Goal: Task Accomplishment & Management: Complete application form

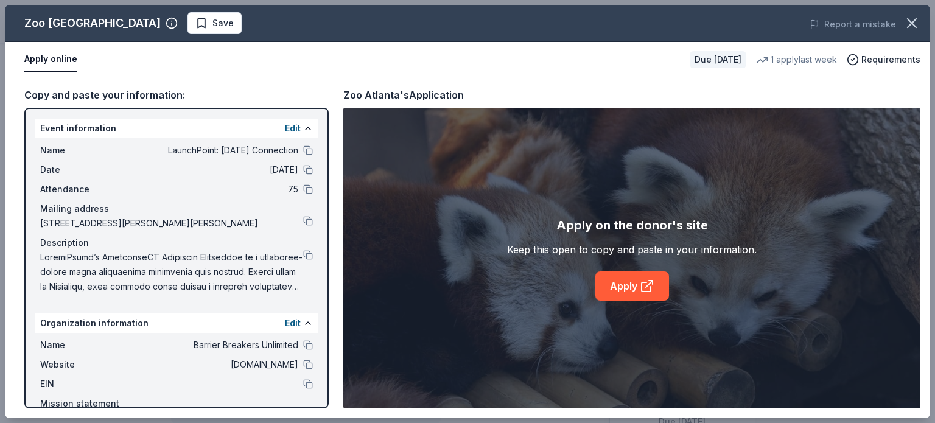
scroll to position [356, 0]
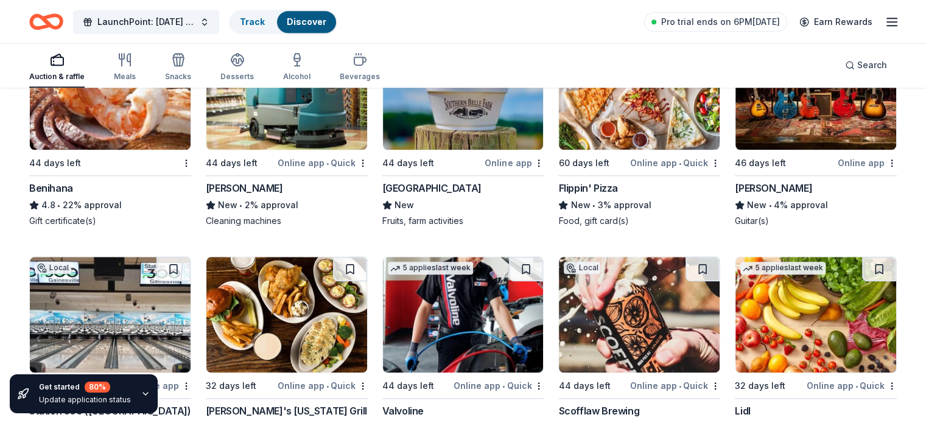
scroll to position [6013, 0]
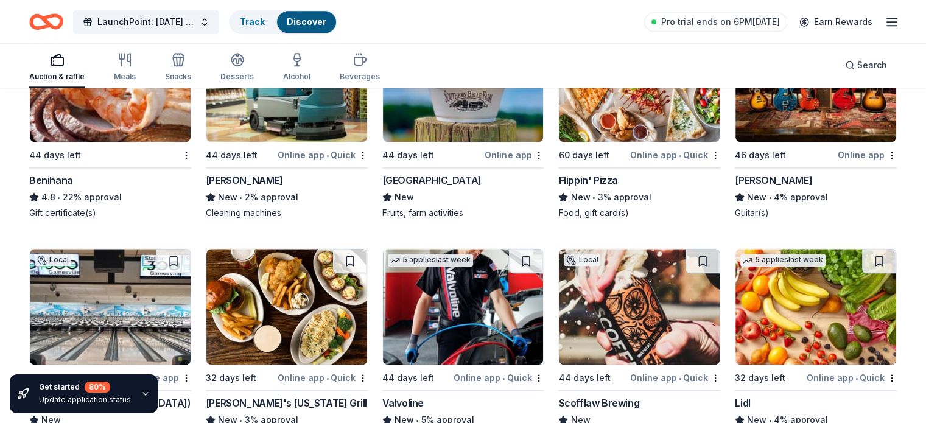
click at [103, 212] on div "Benihana 4.8 • 22% approval Gift certificate(s)" at bounding box center [110, 196] width 162 height 46
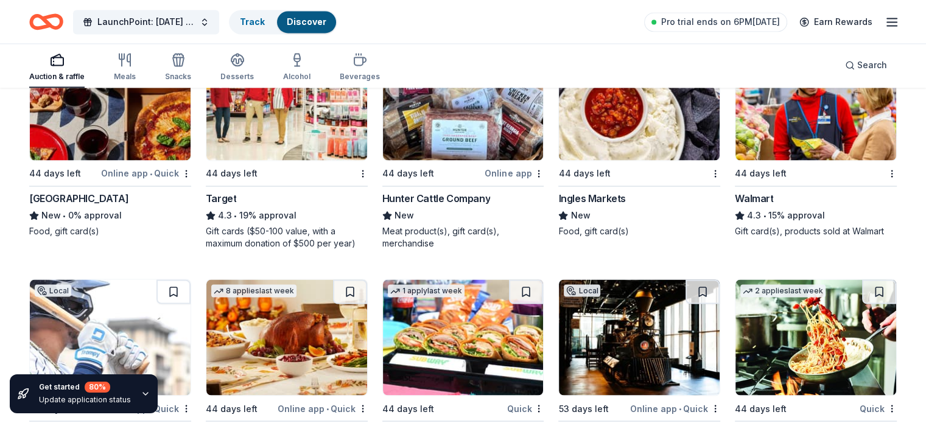
scroll to position [6684, 0]
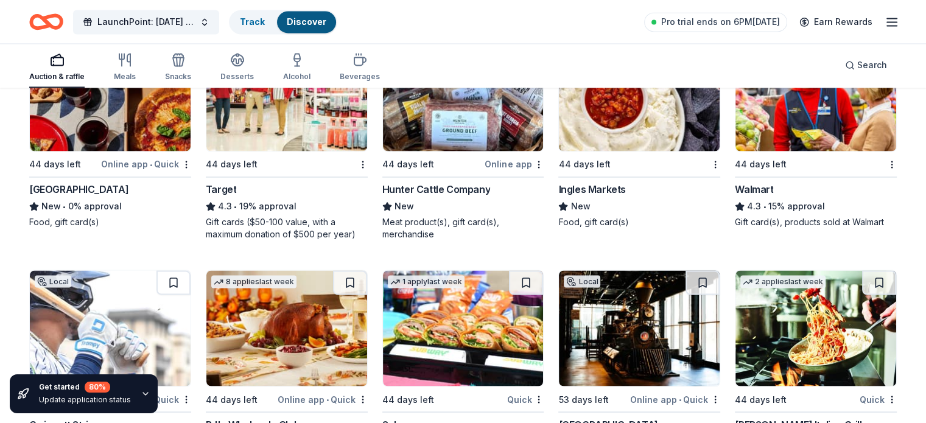
click at [287, 133] on img at bounding box center [286, 93] width 161 height 116
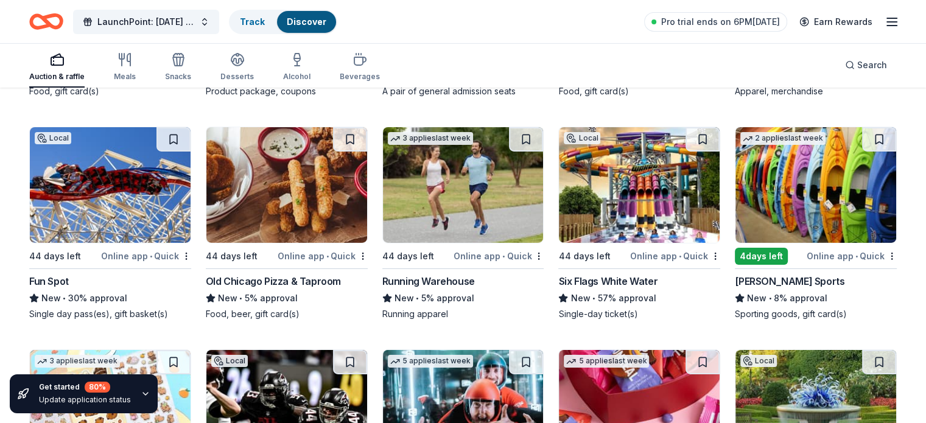
scroll to position [4047, 0]
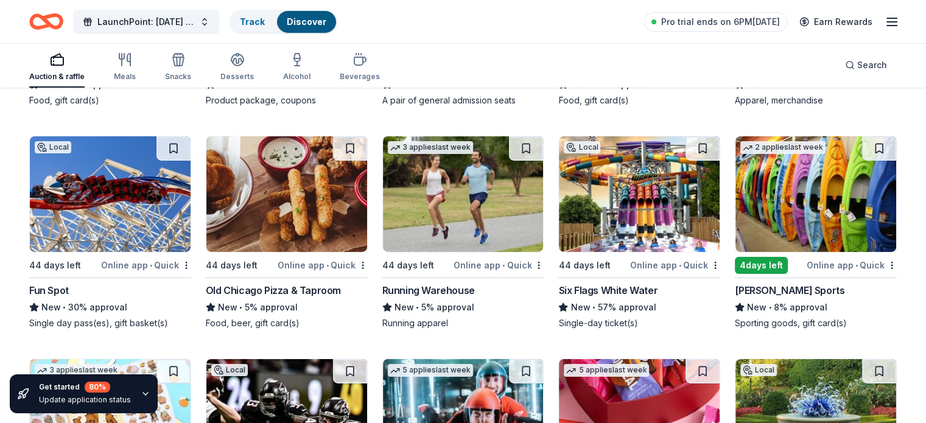
click at [606, 294] on div "Six Flags White Water" at bounding box center [607, 290] width 99 height 15
drag, startPoint x: 925, startPoint y: 243, endPoint x: 930, endPoint y: 222, distance: 21.9
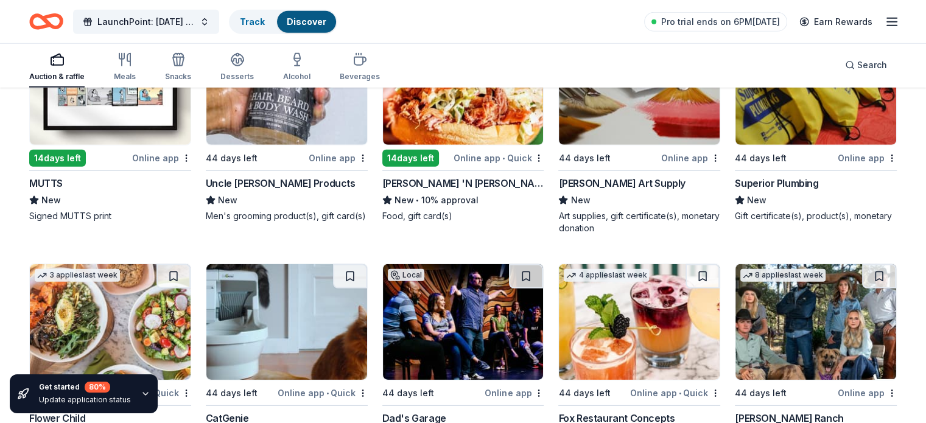
scroll to position [3616, 0]
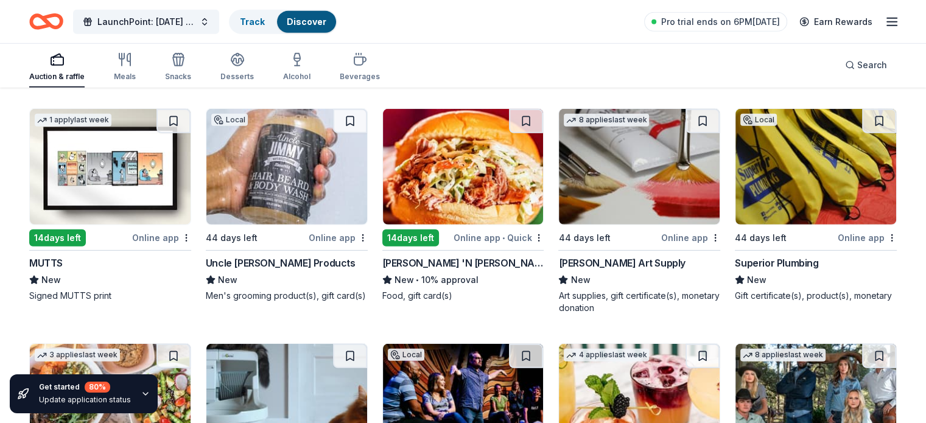
click at [464, 270] on div "Jim 'N Nick's BBQ Restaurant" at bounding box center [463, 263] width 162 height 15
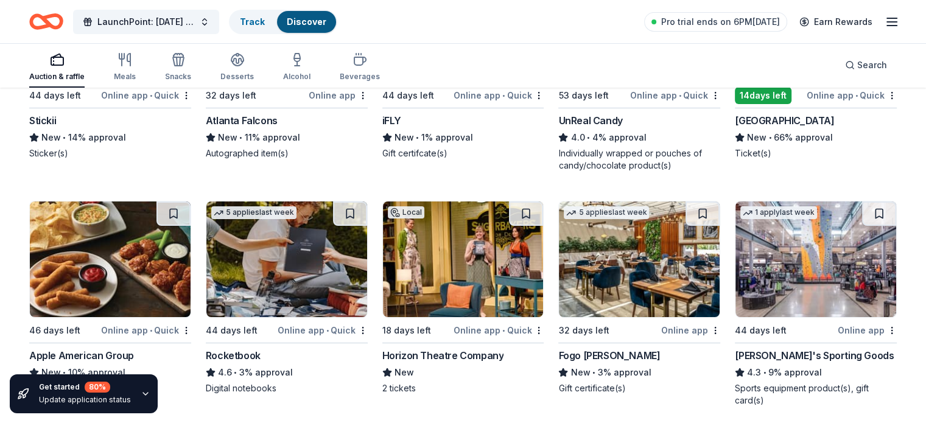
scroll to position [4307, 0]
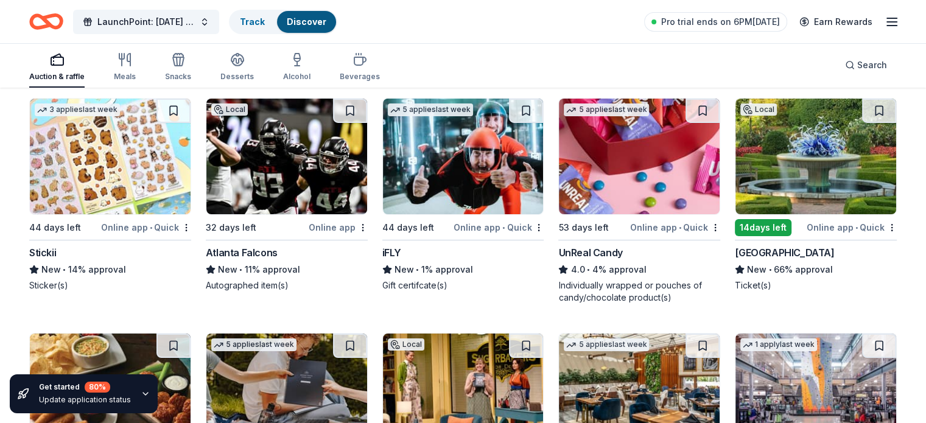
click at [787, 203] on img at bounding box center [815, 157] width 161 height 116
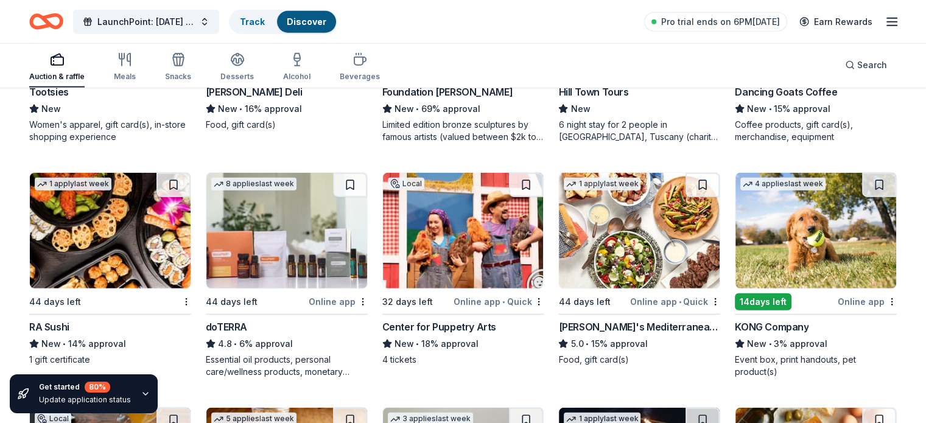
scroll to position [3029, 0]
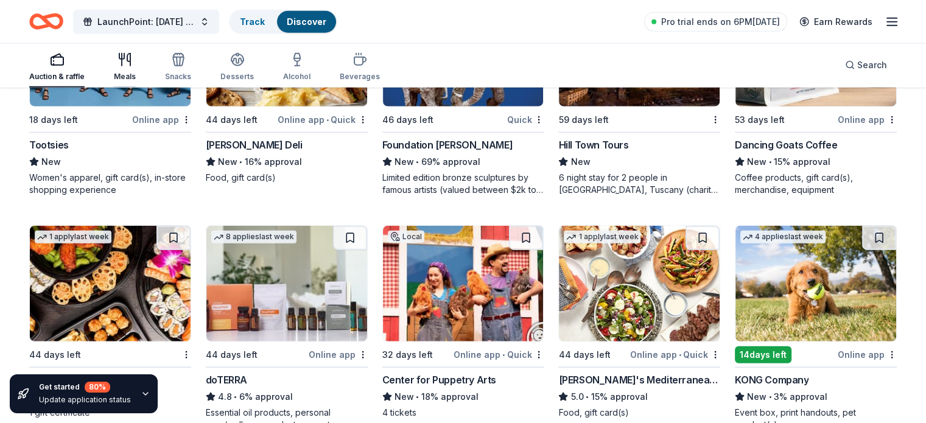
click at [132, 65] on icon "button" at bounding box center [125, 59] width 15 height 15
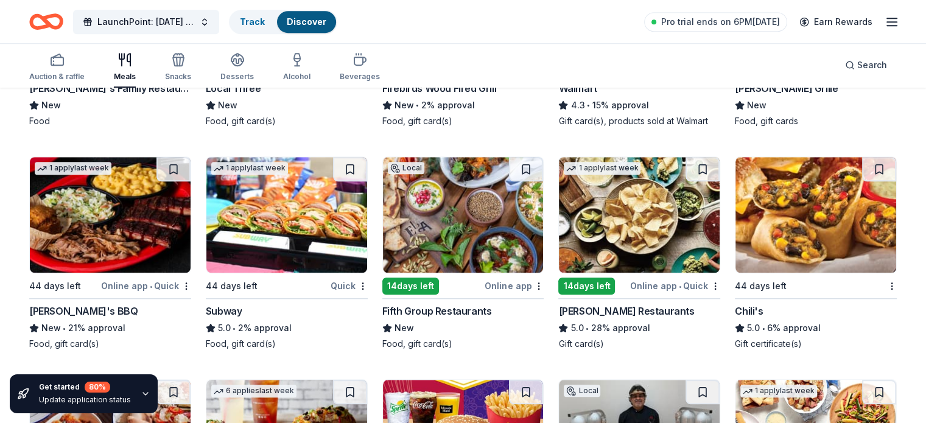
scroll to position [1009, 0]
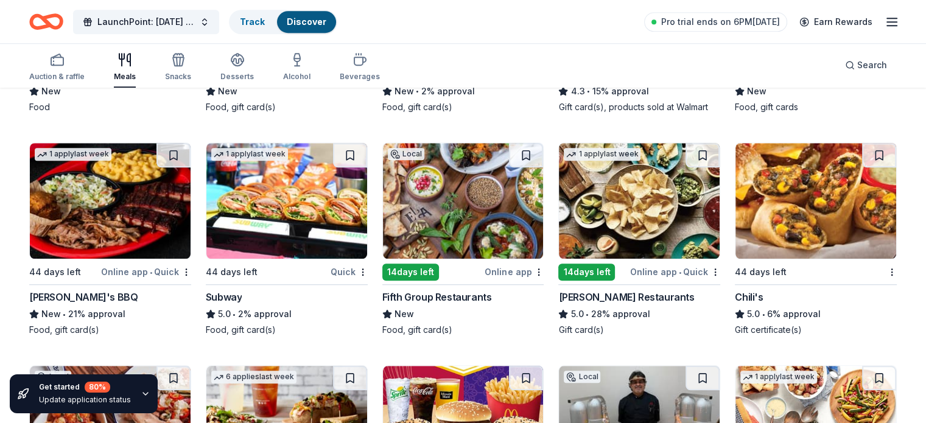
click at [97, 307] on div "New • 21% approval" at bounding box center [110, 314] width 162 height 15
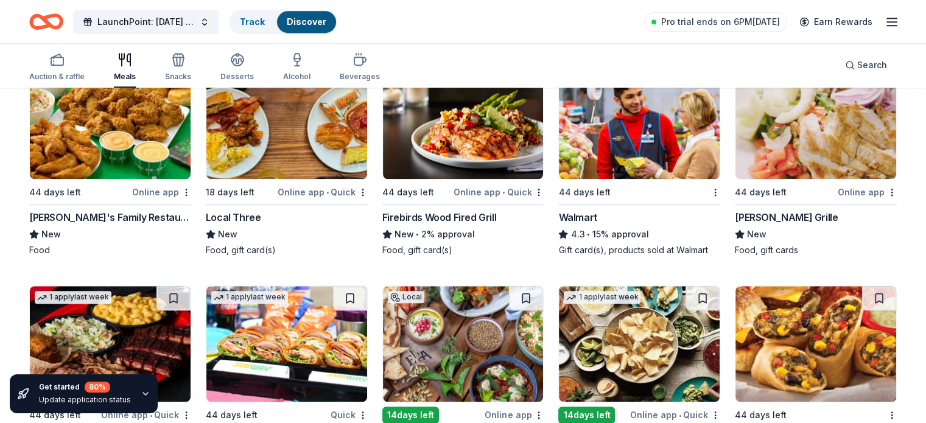
scroll to position [832, 0]
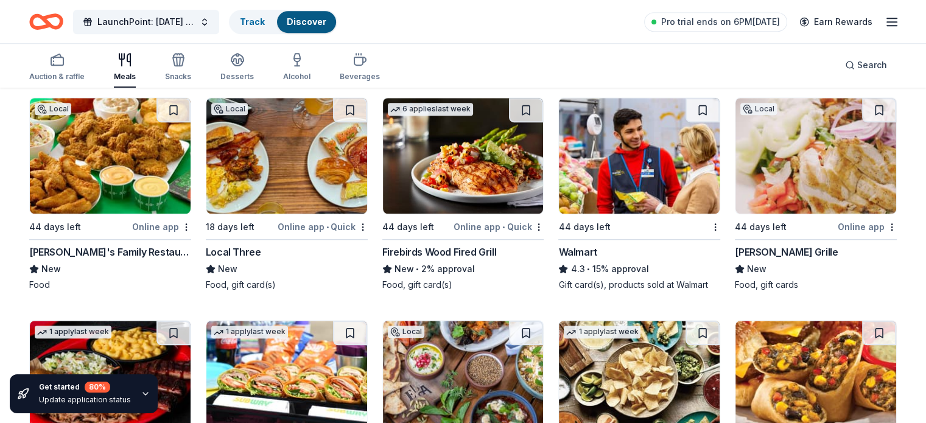
click at [598, 164] on img at bounding box center [639, 156] width 161 height 116
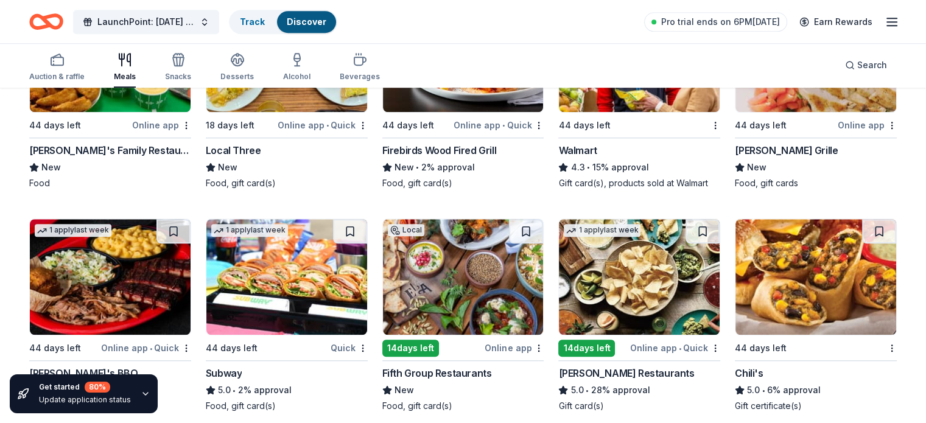
scroll to position [897, 0]
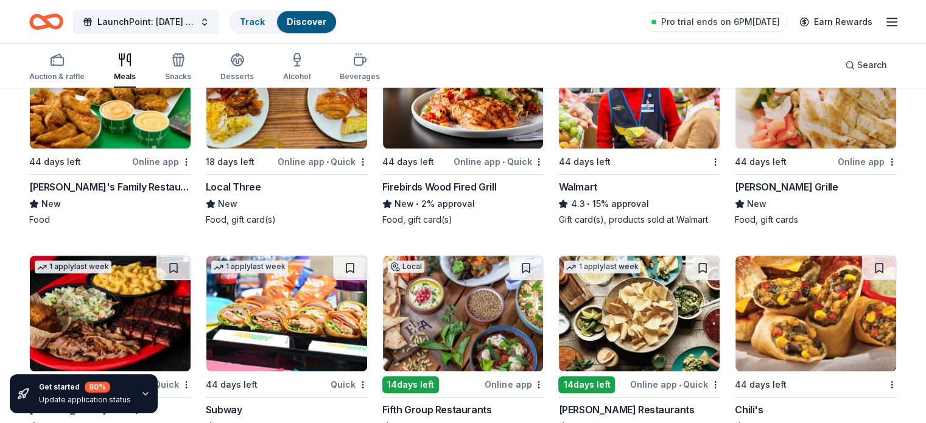
click at [757, 187] on div "Hudson Grille" at bounding box center [786, 187] width 103 height 15
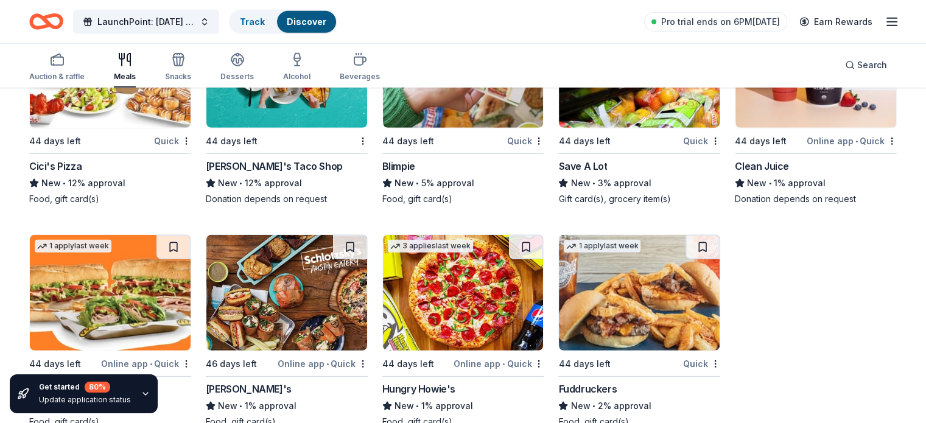
scroll to position [3678, 0]
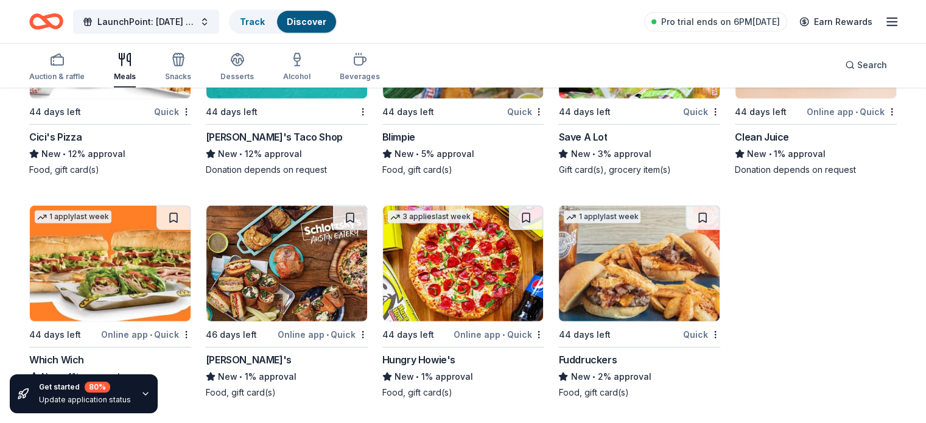
click at [142, 399] on icon "button" at bounding box center [146, 394] width 10 height 10
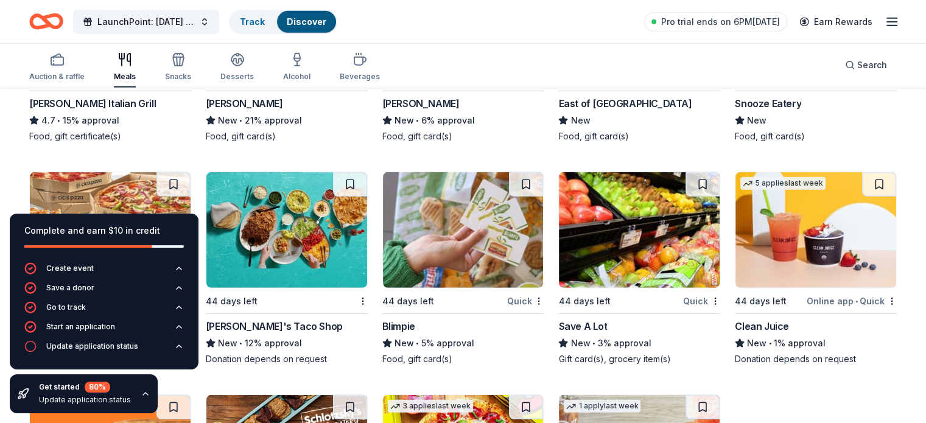
click at [145, 396] on icon "button" at bounding box center [146, 394] width 10 height 10
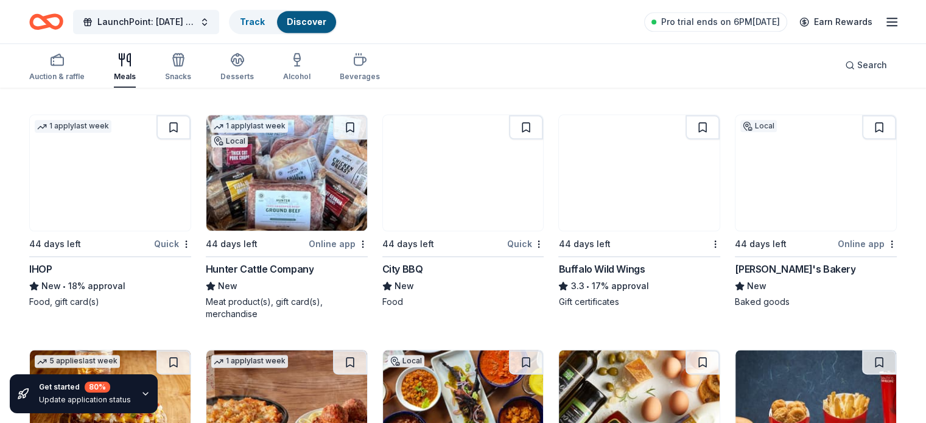
scroll to position [1468, 0]
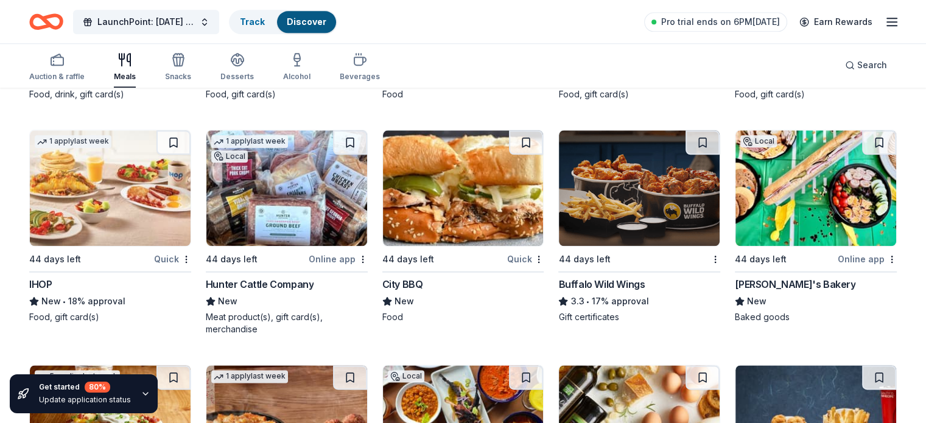
click at [97, 214] on img at bounding box center [110, 188] width 161 height 116
click at [585, 278] on div "Buffalo Wild Wings" at bounding box center [601, 284] width 86 height 15
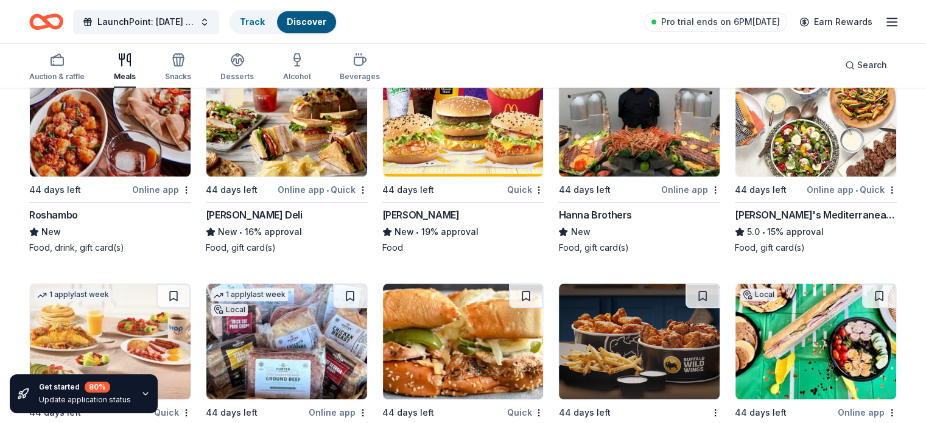
scroll to position [1280, 0]
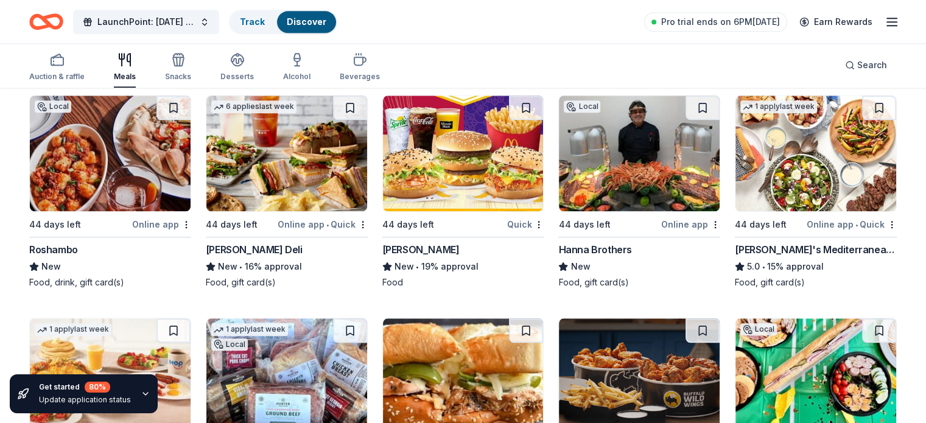
click at [416, 247] on div "McDonald's" at bounding box center [420, 249] width 77 height 15
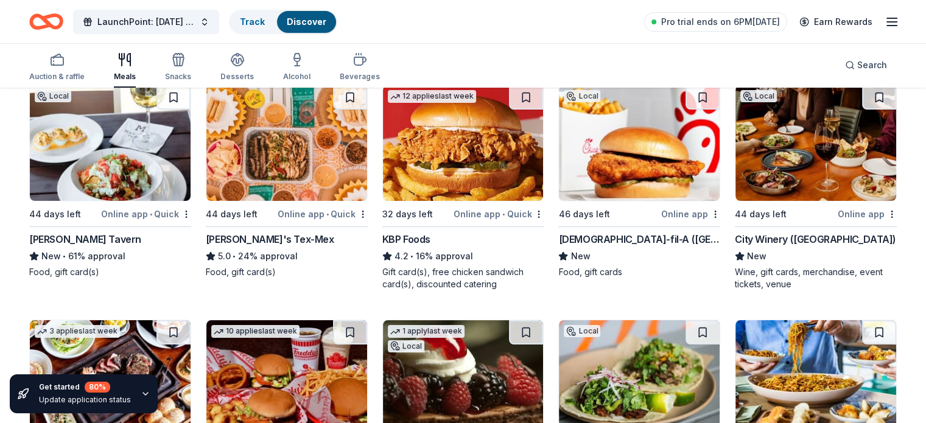
scroll to position [134, 0]
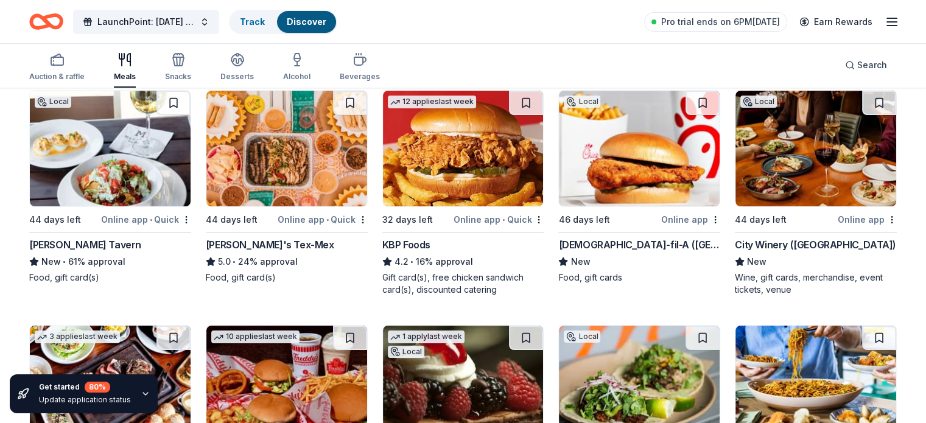
click at [592, 244] on div "Chick-fil-A (North Druid Hills)" at bounding box center [639, 244] width 162 height 15
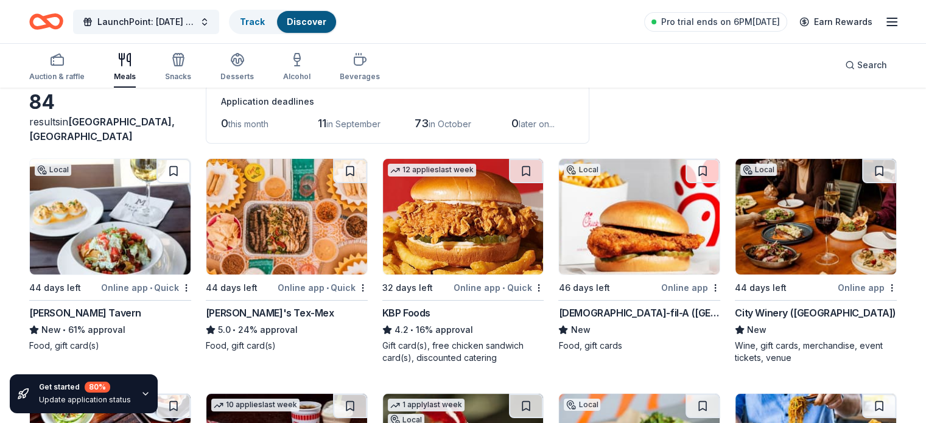
scroll to position [61, 0]
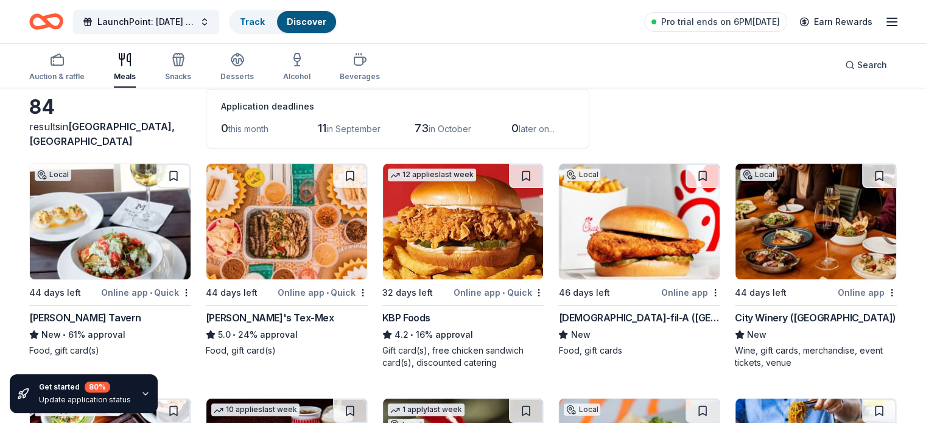
click at [158, 227] on img at bounding box center [110, 222] width 161 height 116
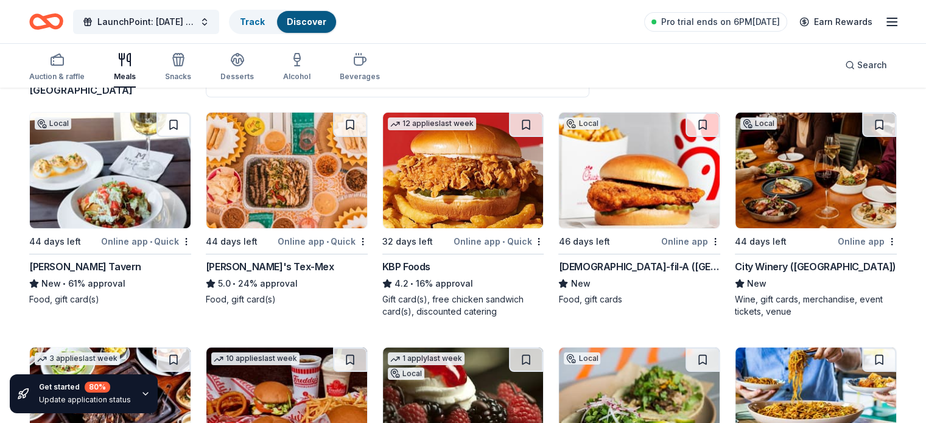
scroll to position [0, 0]
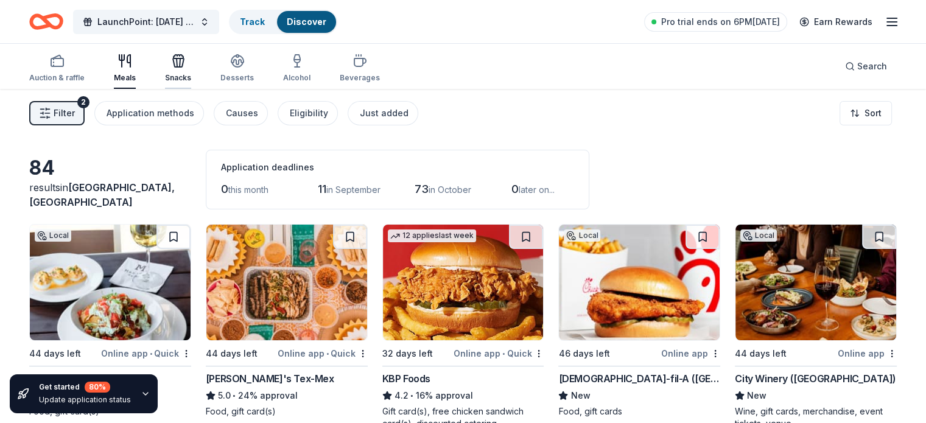
click at [191, 66] on div "button" at bounding box center [178, 61] width 26 height 15
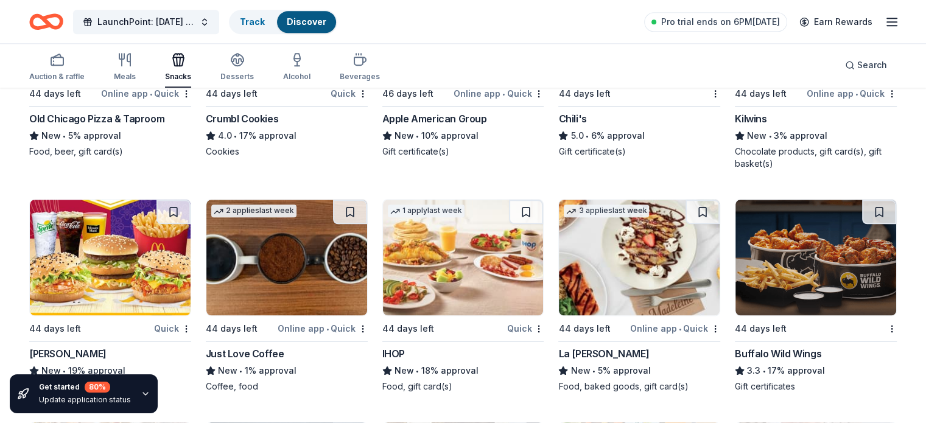
scroll to position [1426, 0]
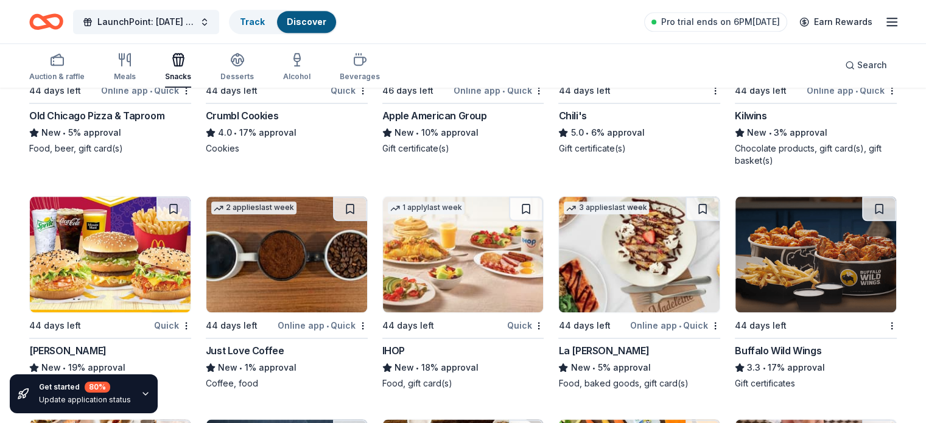
click at [779, 289] on img at bounding box center [815, 255] width 161 height 116
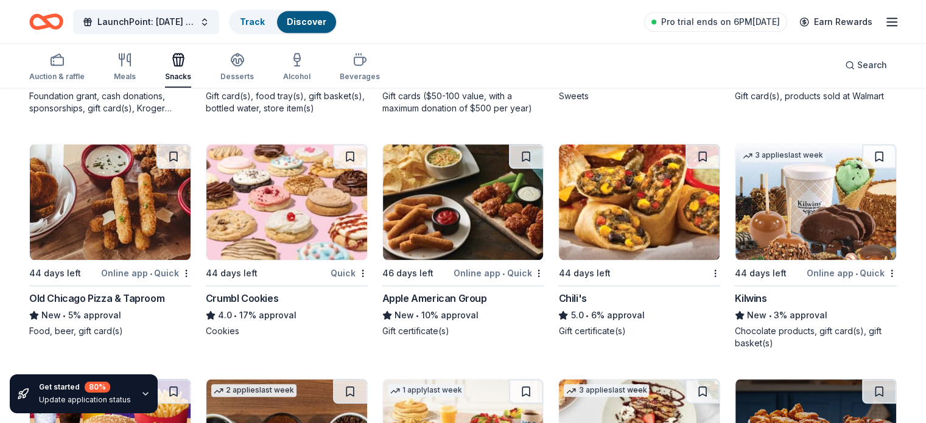
scroll to position [1240, 0]
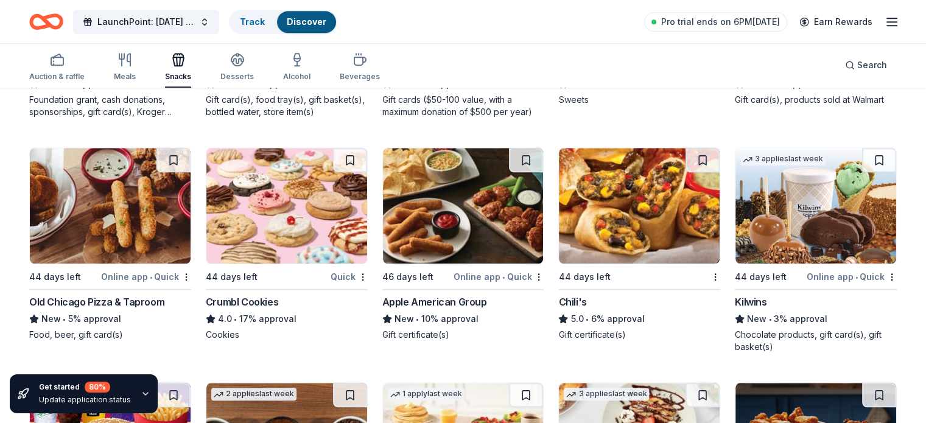
click at [262, 214] on img at bounding box center [286, 206] width 161 height 116
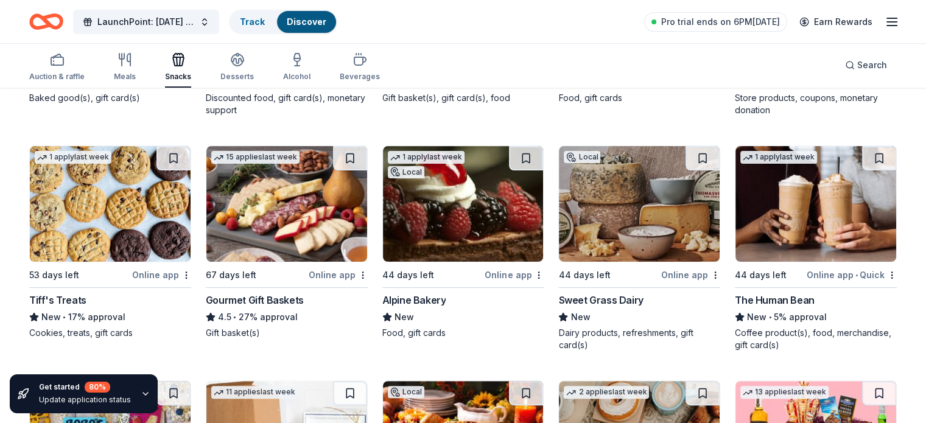
scroll to position [317, 0]
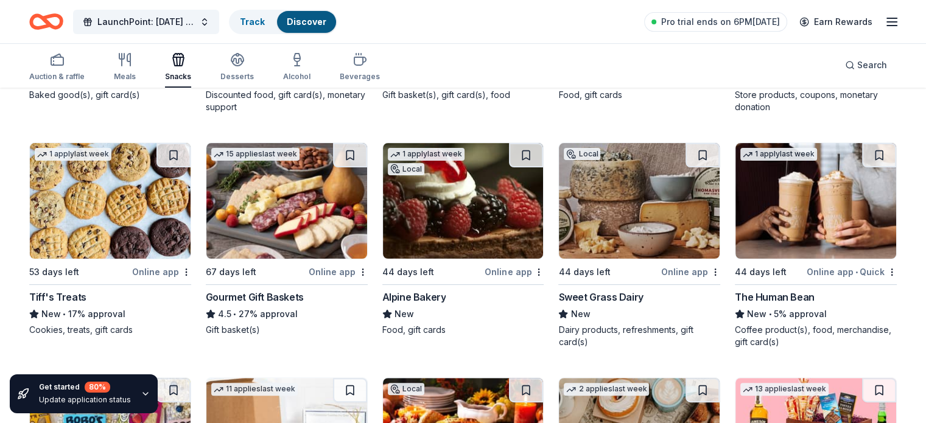
click at [103, 202] on img at bounding box center [110, 201] width 161 height 116
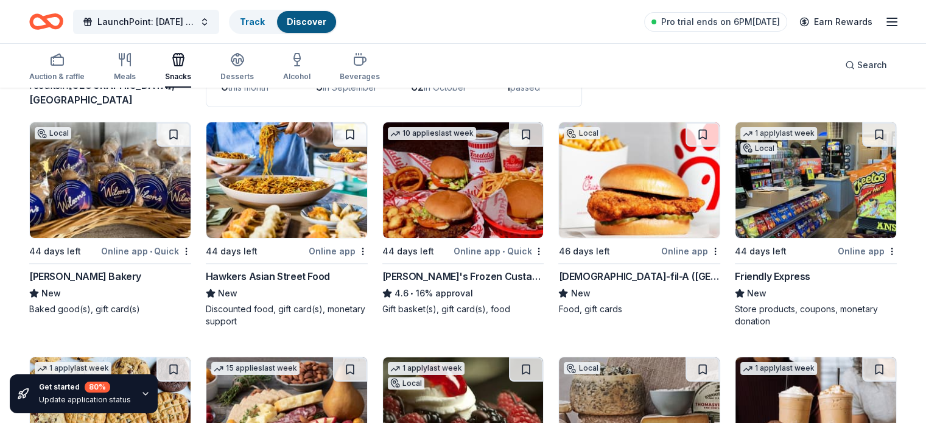
scroll to position [96, 0]
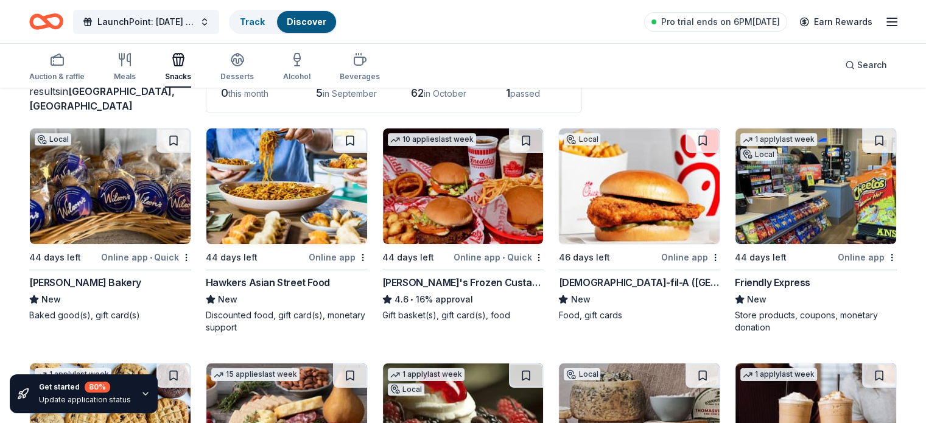
click at [760, 278] on div "Friendly Express" at bounding box center [772, 282] width 75 height 15
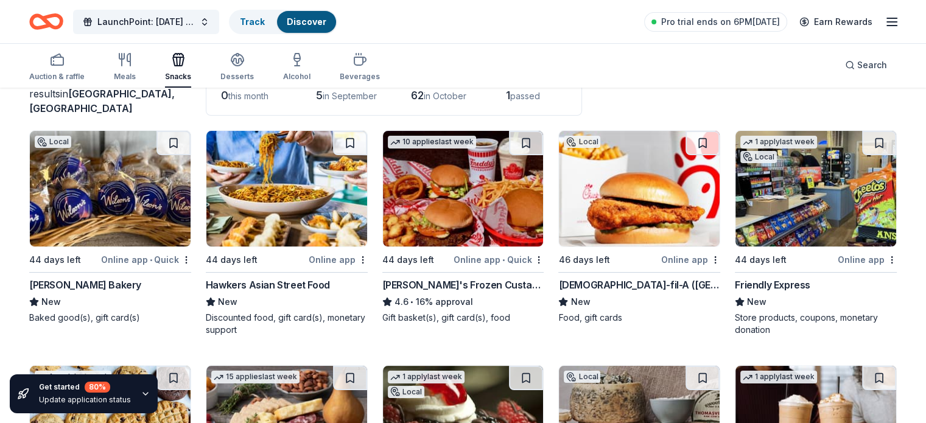
scroll to position [0, 0]
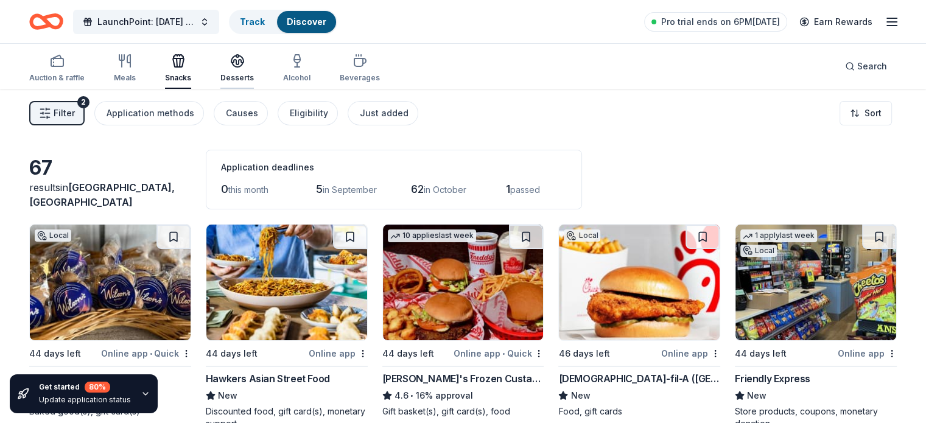
click at [252, 75] on div "Desserts" at bounding box center [236, 78] width 33 height 10
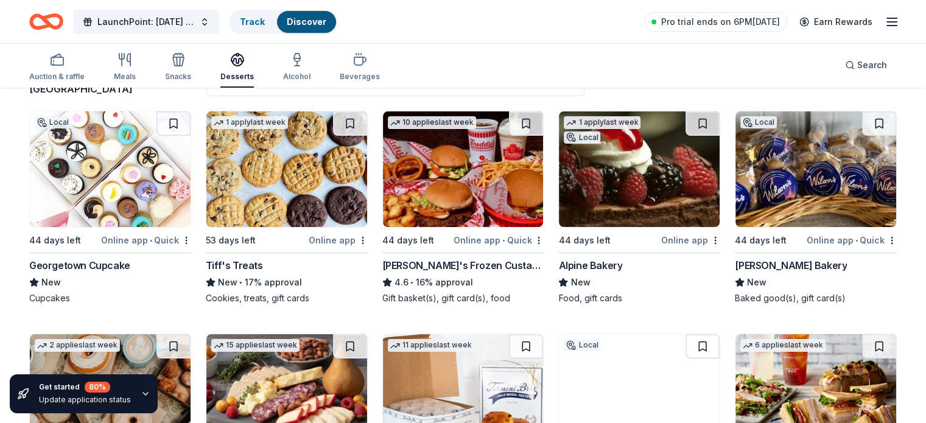
scroll to position [116, 0]
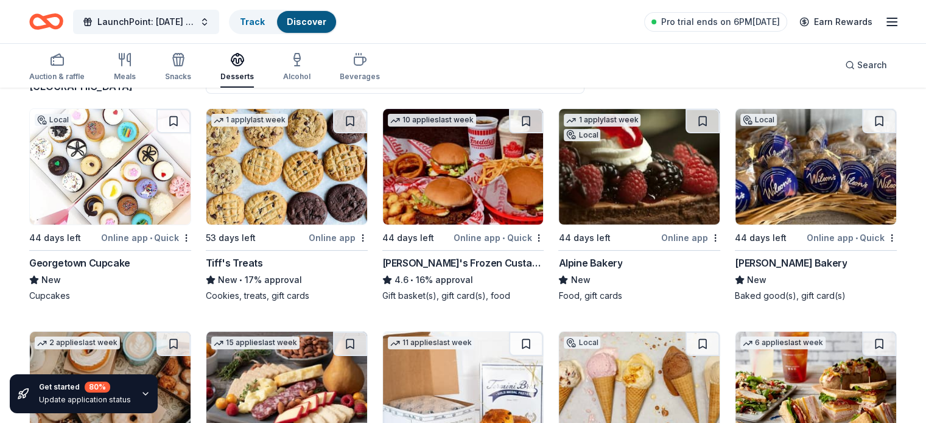
click at [144, 172] on img at bounding box center [110, 167] width 161 height 116
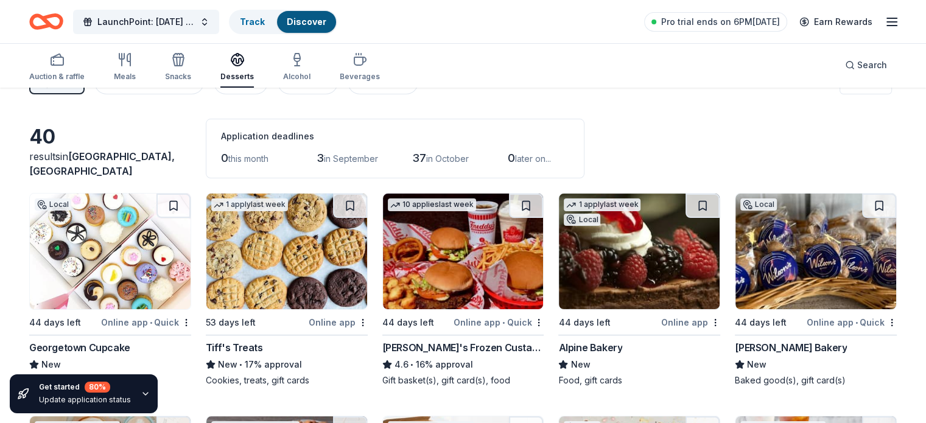
scroll to position [0, 0]
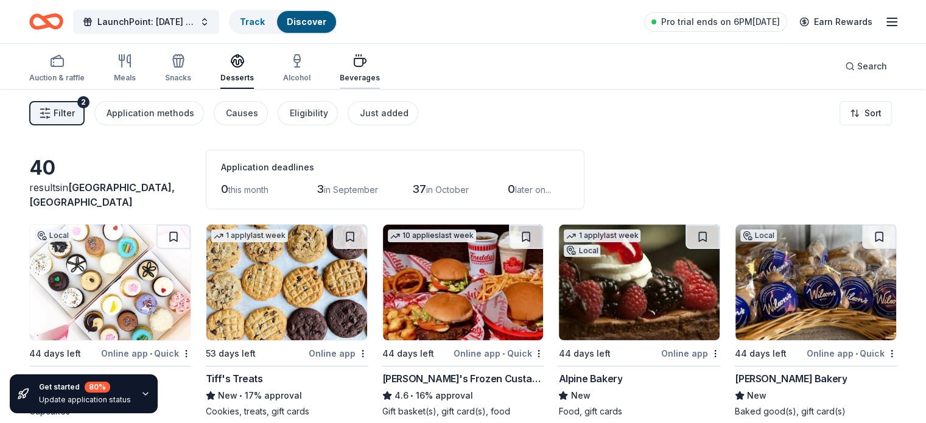
click at [371, 72] on div "Beverages" at bounding box center [360, 68] width 40 height 29
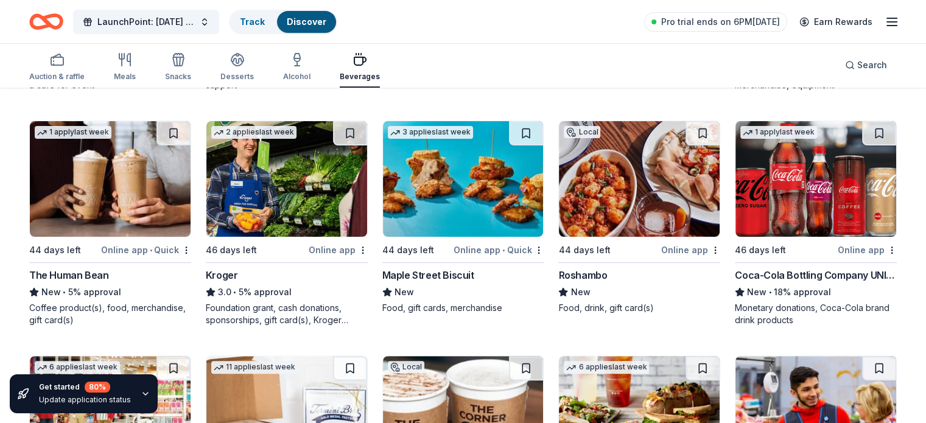
scroll to position [340, 0]
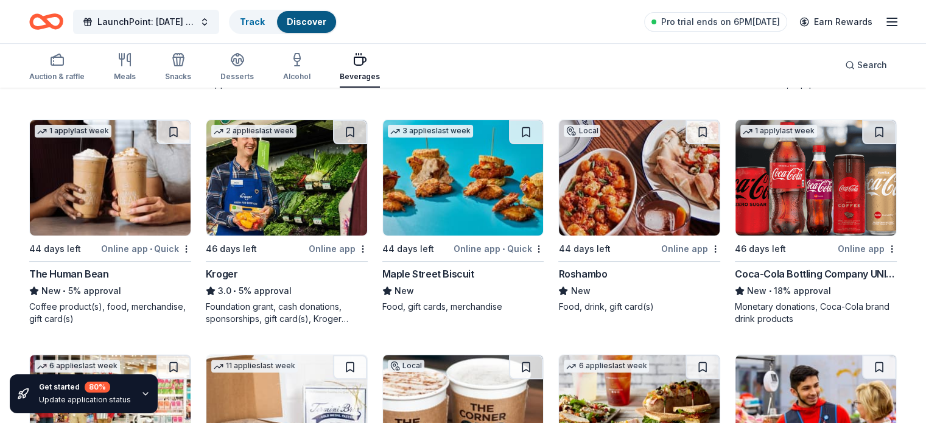
click at [777, 265] on div "1 apply last week 46 days left Online app Coca-Cola Bottling Company UNITED New…" at bounding box center [816, 222] width 162 height 206
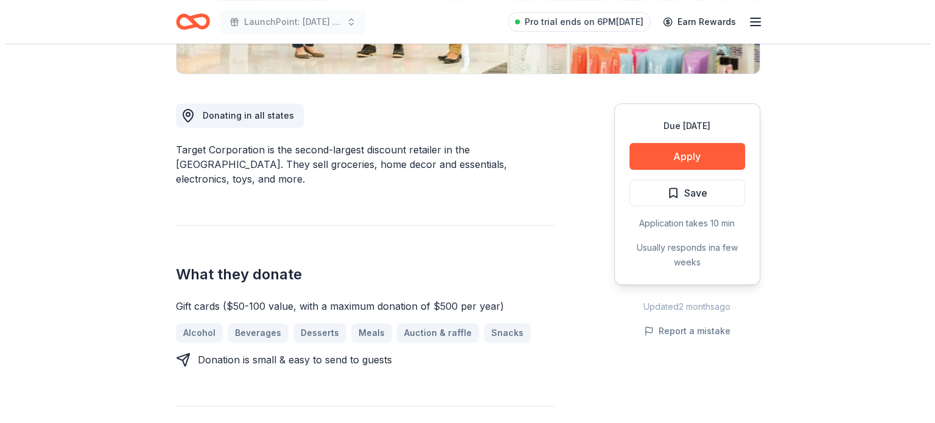
scroll to position [298, 0]
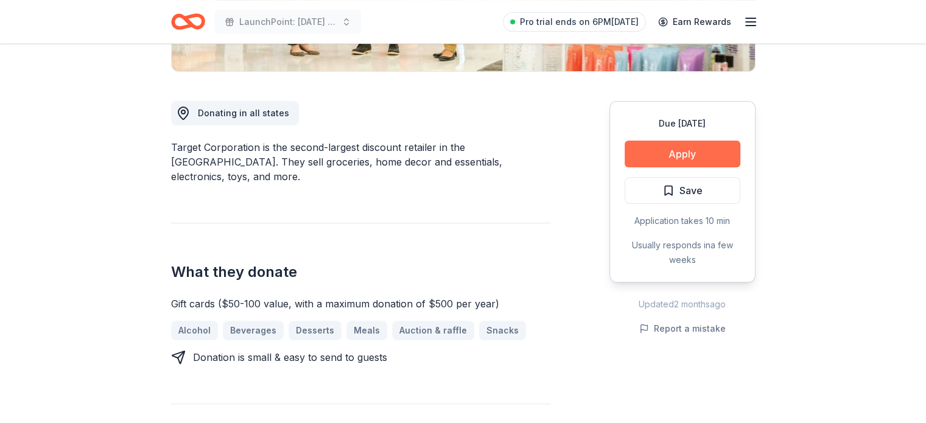
click at [652, 153] on button "Apply" at bounding box center [683, 154] width 116 height 27
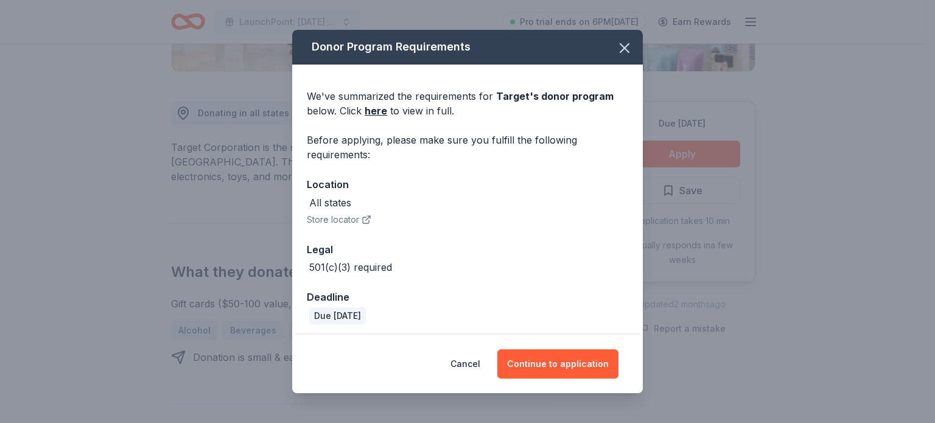
drag, startPoint x: 505, startPoint y: 38, endPoint x: 528, endPoint y: 33, distance: 22.9
click at [528, 33] on div "Donor Program Requirements" at bounding box center [467, 47] width 351 height 35
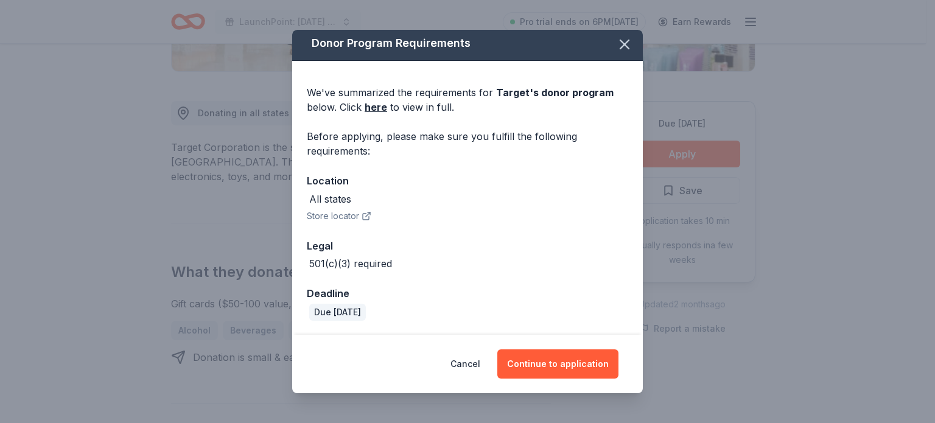
scroll to position [0, 0]
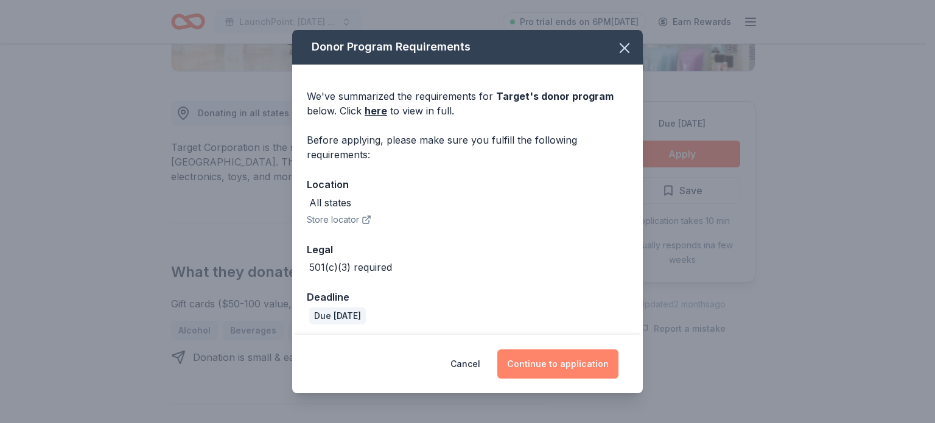
click at [561, 362] on button "Continue to application" at bounding box center [557, 363] width 121 height 29
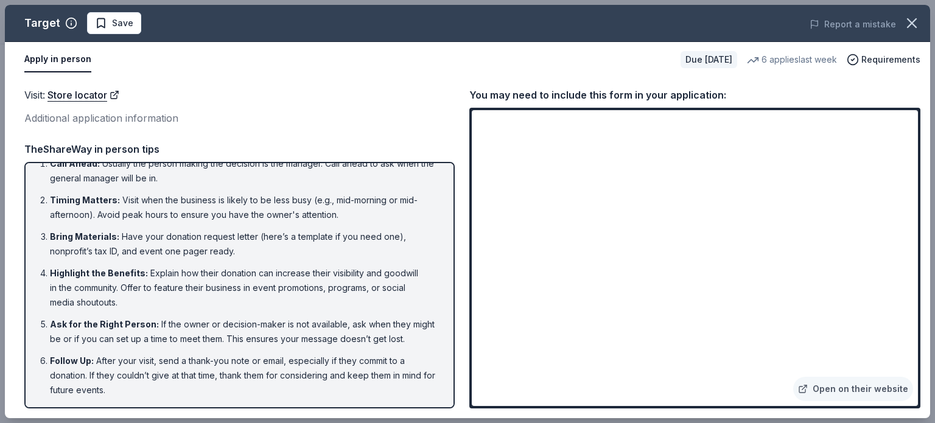
scroll to position [30, 0]
drag, startPoint x: 932, startPoint y: 121, endPoint x: 930, endPoint y: 163, distance: 42.1
click at [925, 163] on div "Target Save Report a mistake Apply in person Due in 44 days 6 applies last week…" at bounding box center [467, 211] width 935 height 423
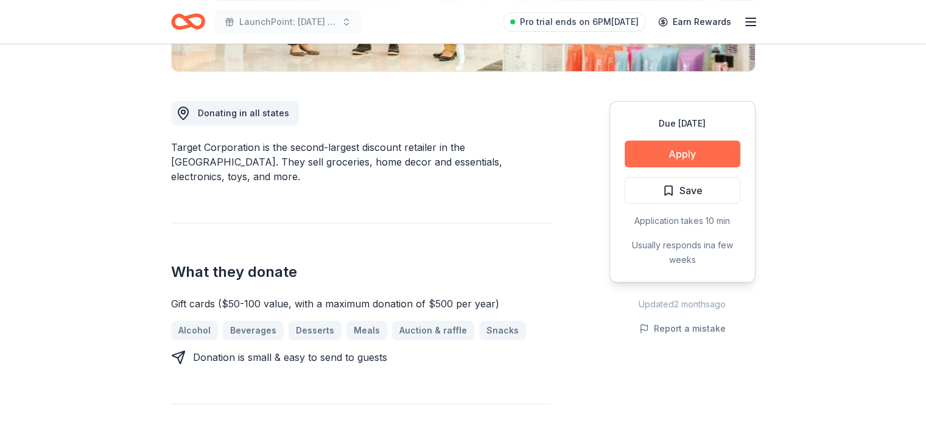
click at [669, 145] on button "Apply" at bounding box center [683, 154] width 116 height 27
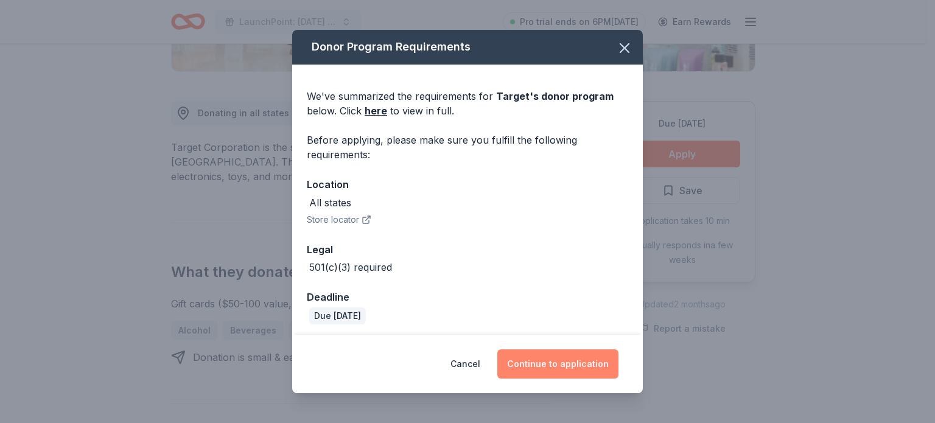
click at [548, 365] on button "Continue to application" at bounding box center [557, 363] width 121 height 29
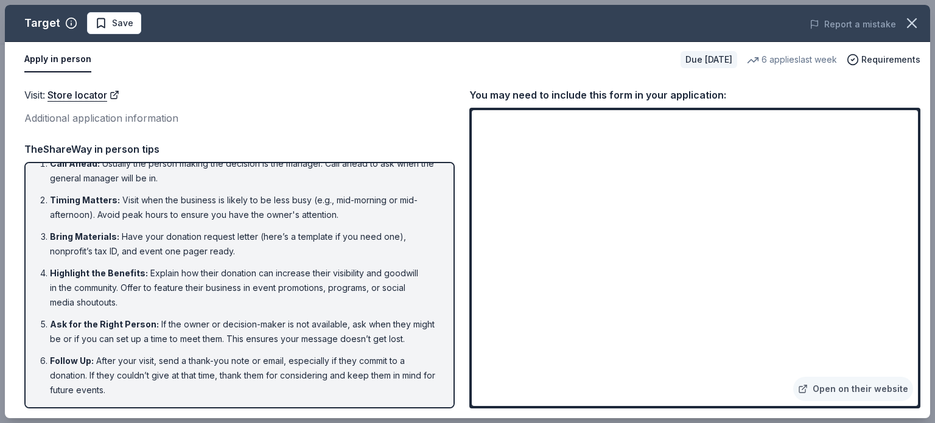
scroll to position [0, 0]
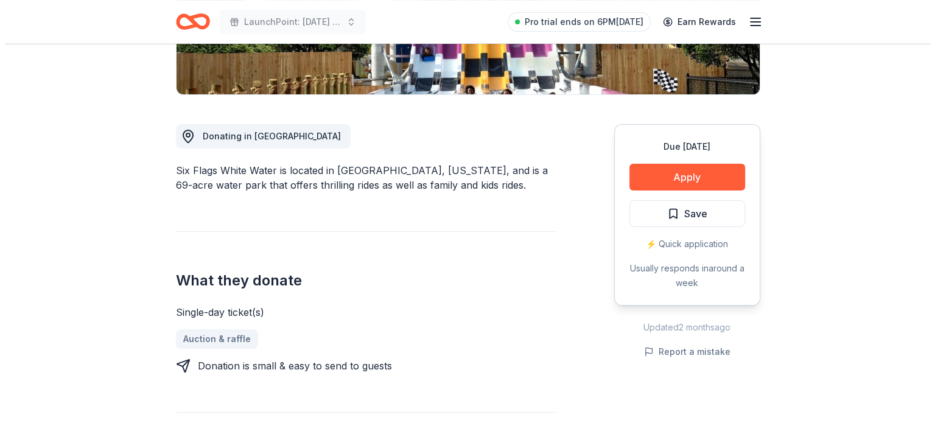
scroll to position [282, 0]
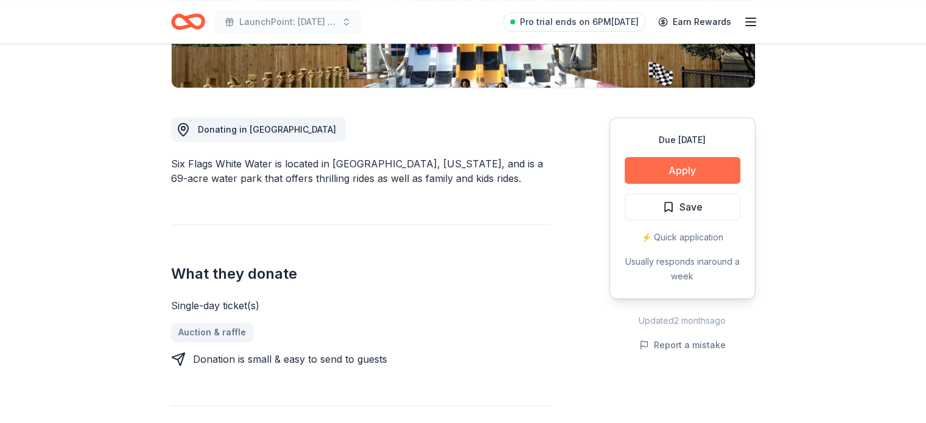
click at [658, 167] on button "Apply" at bounding box center [683, 170] width 116 height 27
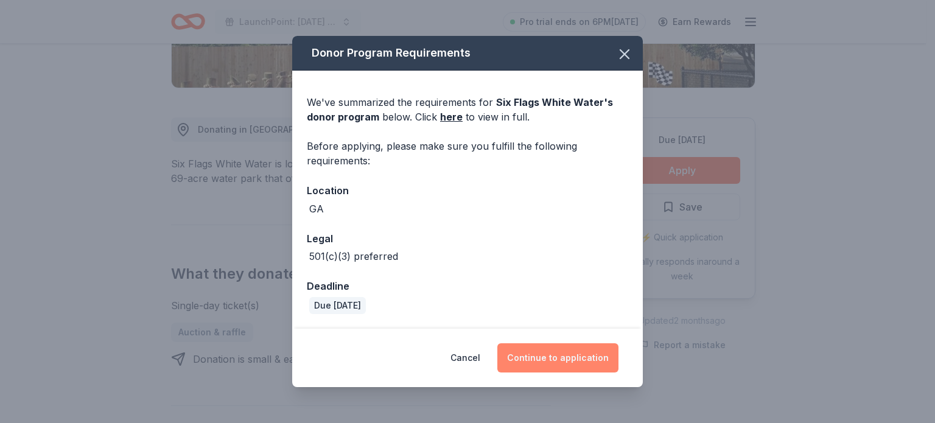
click at [564, 359] on button "Continue to application" at bounding box center [557, 357] width 121 height 29
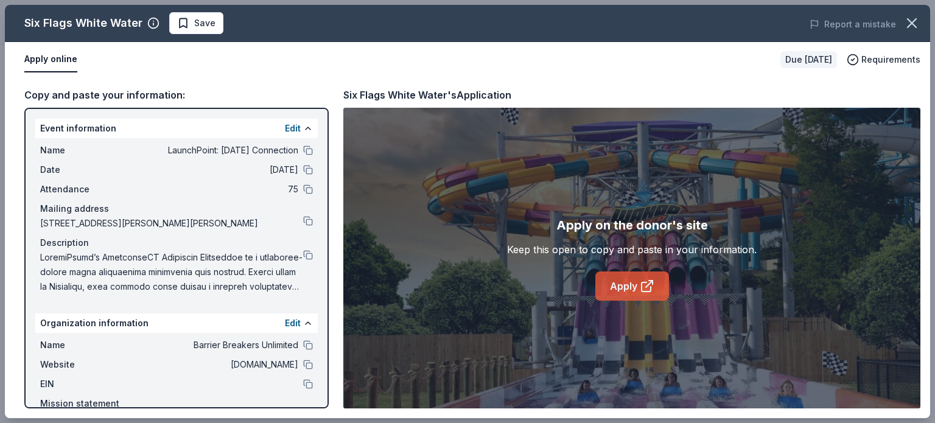
click at [630, 282] on link "Apply" at bounding box center [632, 286] width 74 height 29
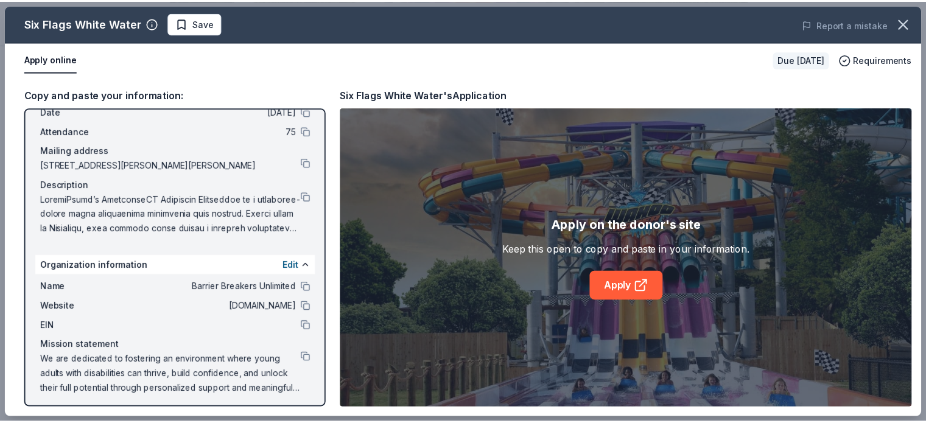
scroll to position [61, 0]
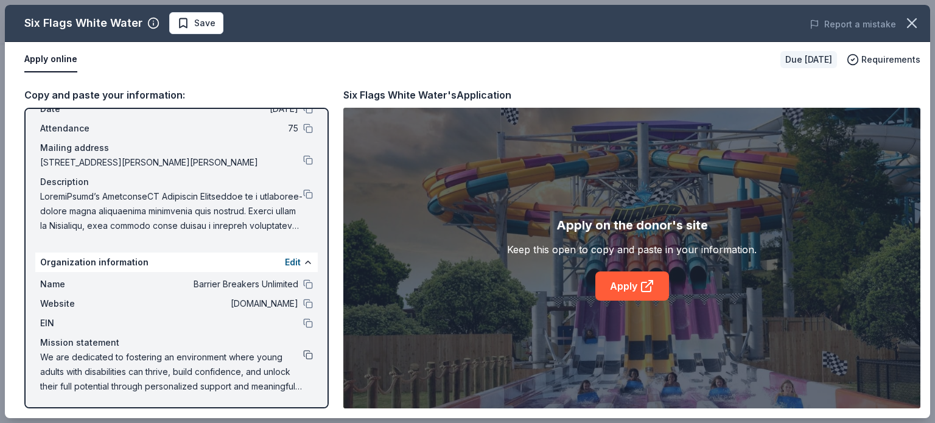
click at [303, 350] on button at bounding box center [308, 355] width 10 height 10
click at [906, 22] on icon "button" at bounding box center [911, 23] width 17 height 17
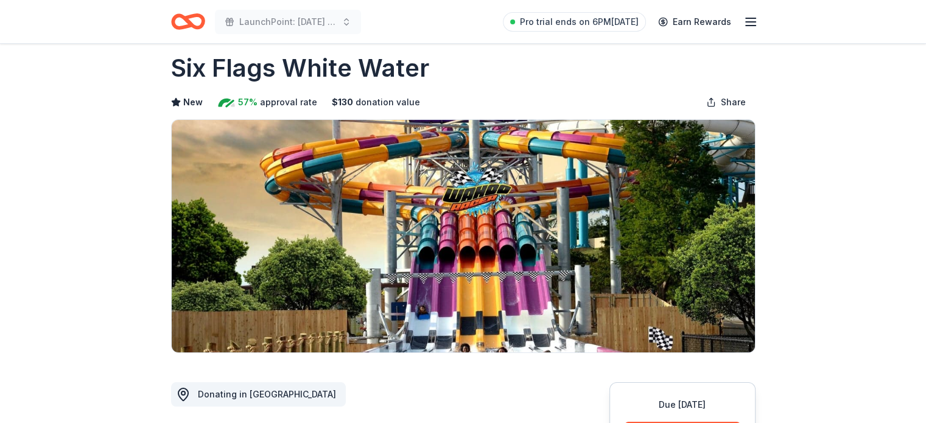
scroll to position [0, 0]
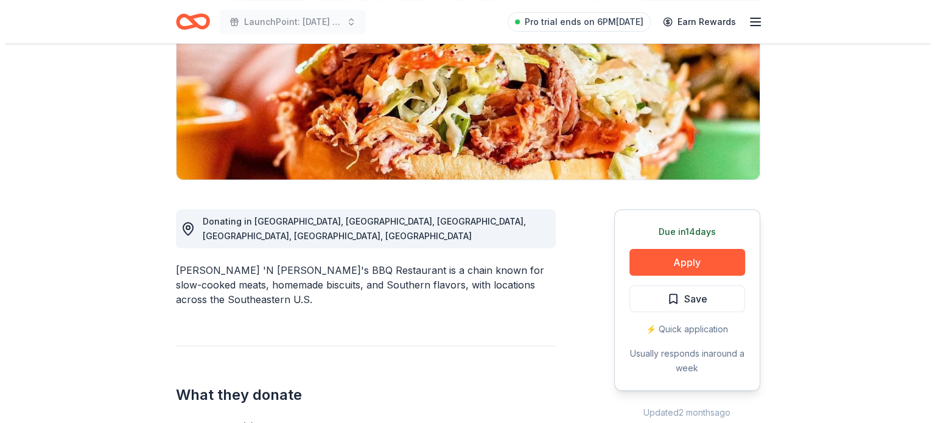
scroll to position [246, 0]
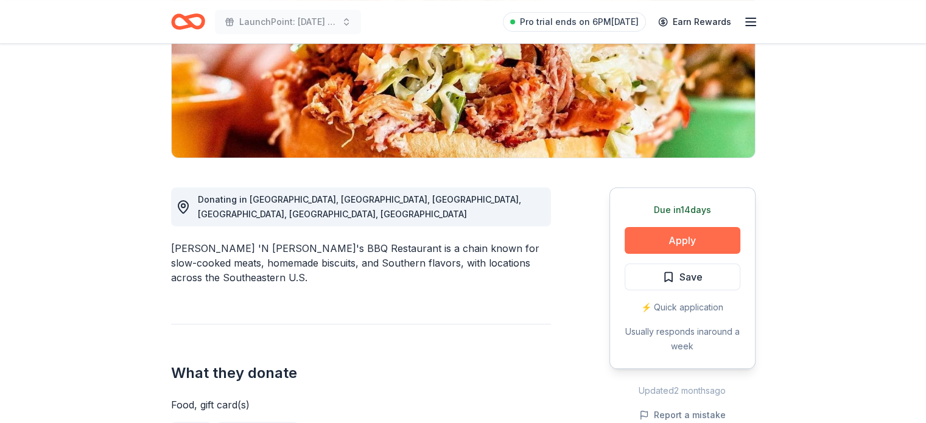
click at [650, 227] on button "Apply" at bounding box center [683, 240] width 116 height 27
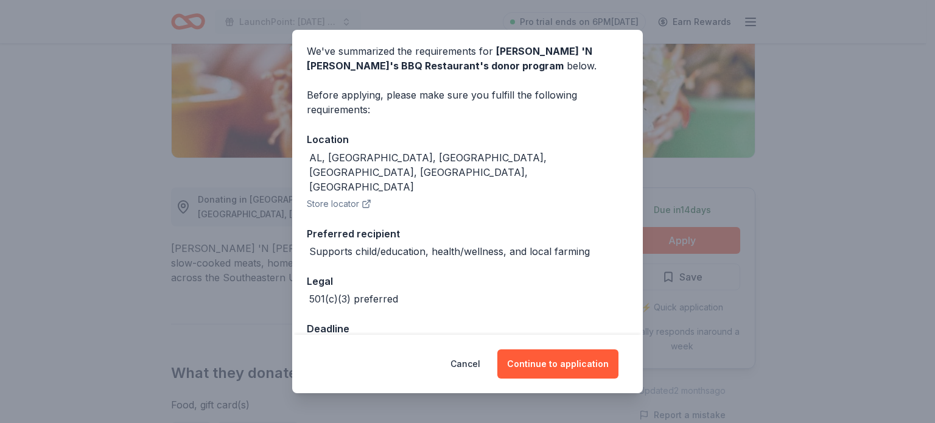
scroll to position [51, 0]
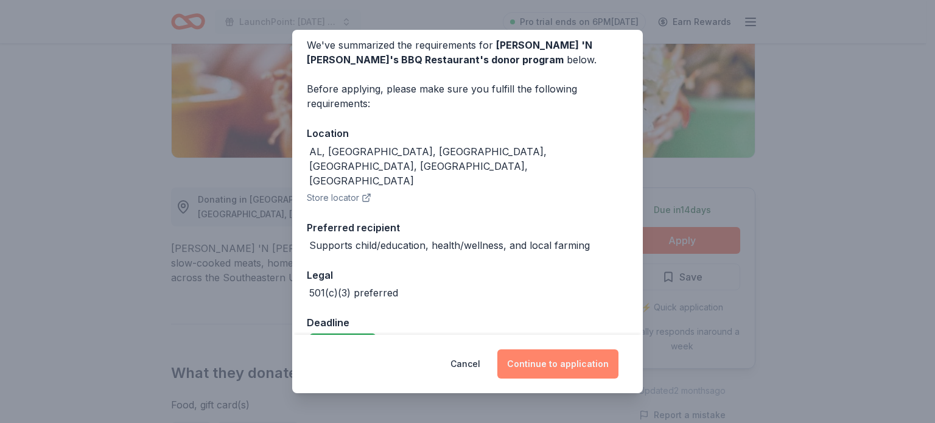
click at [546, 366] on button "Continue to application" at bounding box center [557, 363] width 121 height 29
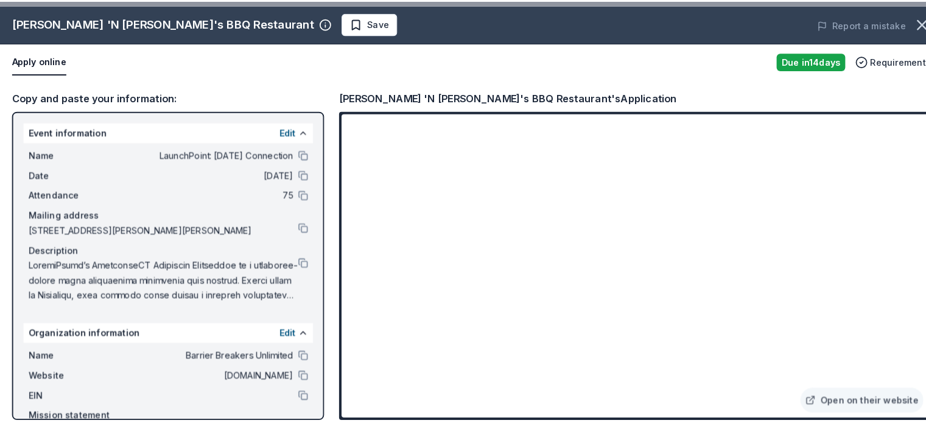
scroll to position [244, 0]
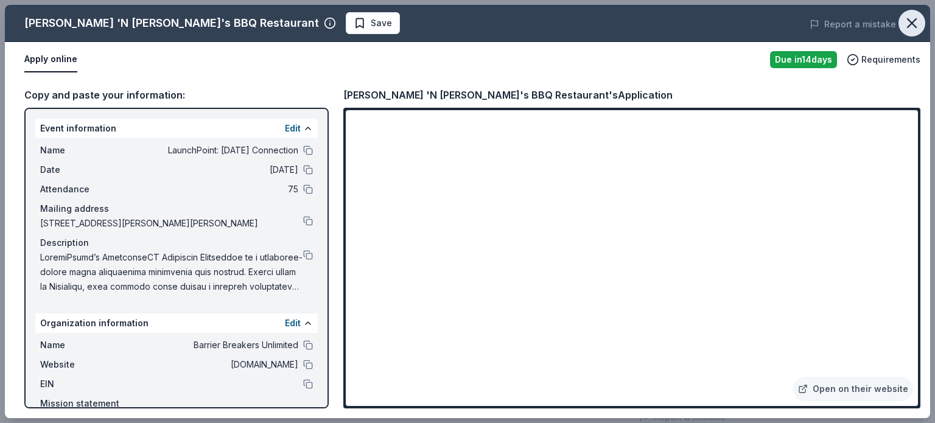
click at [918, 21] on icon "button" at bounding box center [911, 23] width 17 height 17
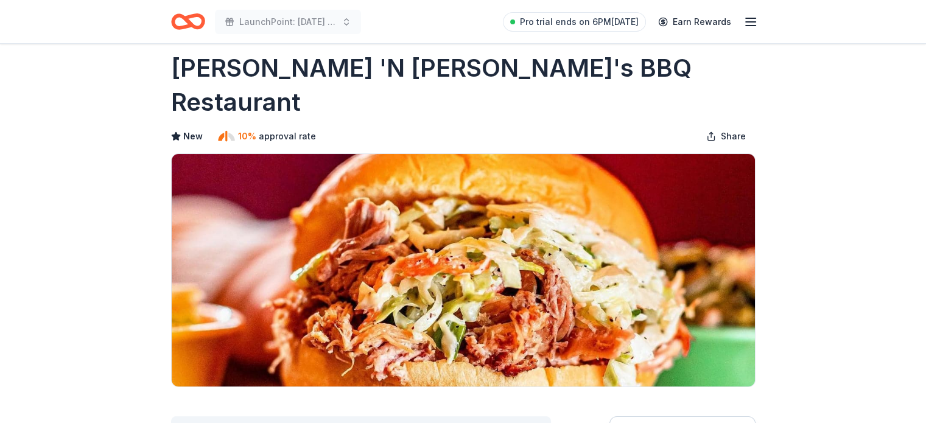
scroll to position [0, 0]
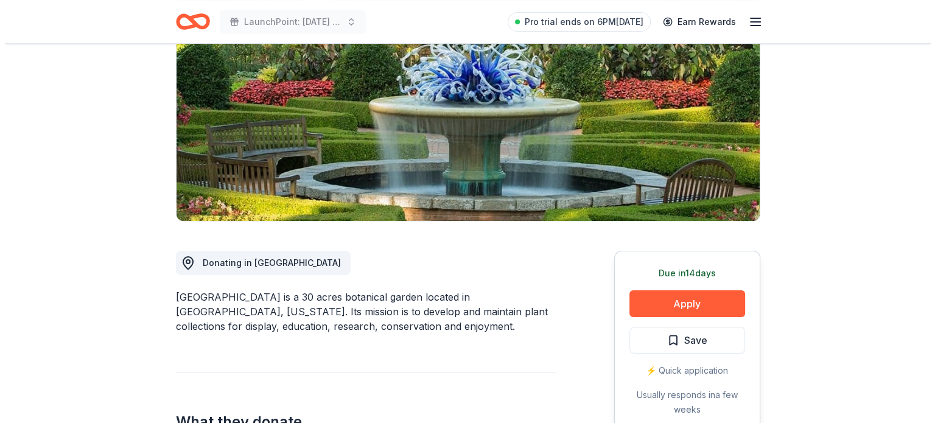
scroll to position [230, 0]
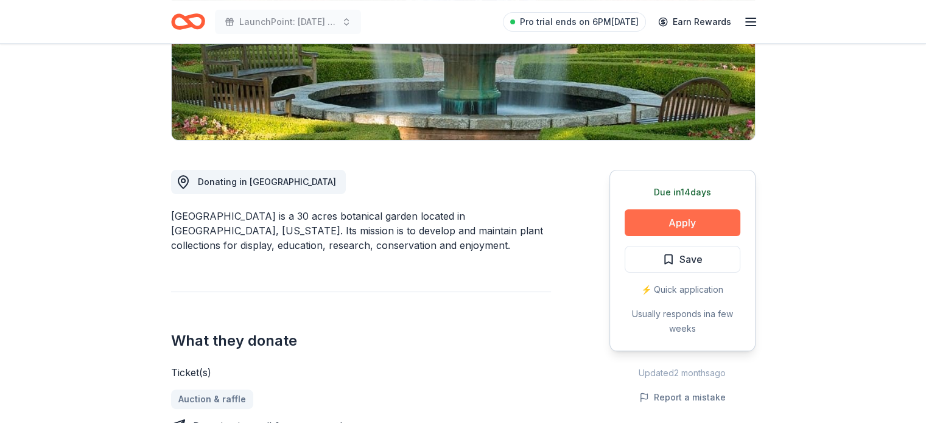
click at [653, 222] on button "Apply" at bounding box center [683, 222] width 116 height 27
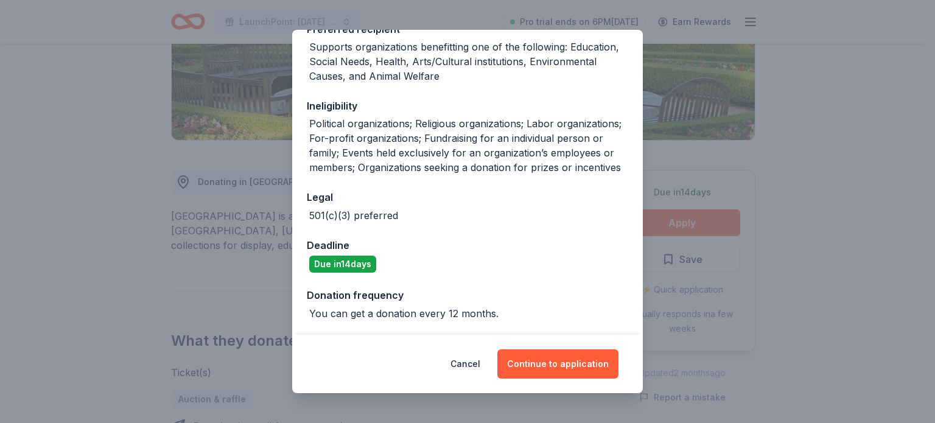
scroll to position [217, 0]
click at [555, 369] on button "Continue to application" at bounding box center [557, 363] width 121 height 29
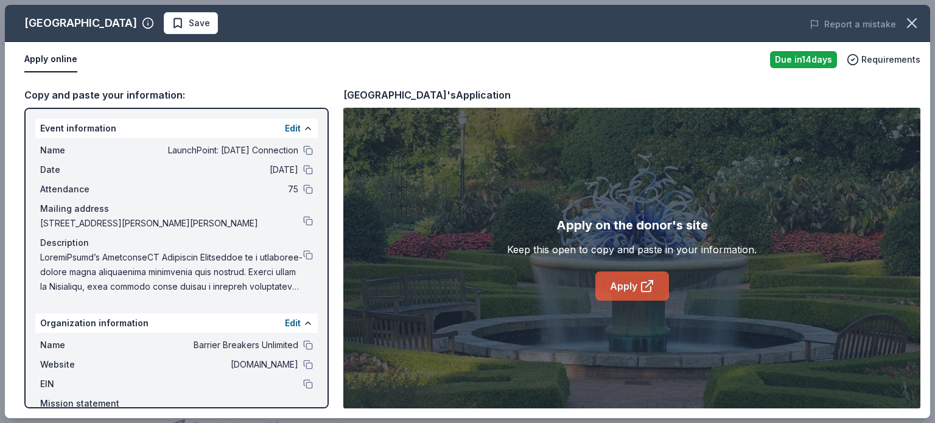
click at [623, 280] on link "Apply" at bounding box center [632, 286] width 74 height 29
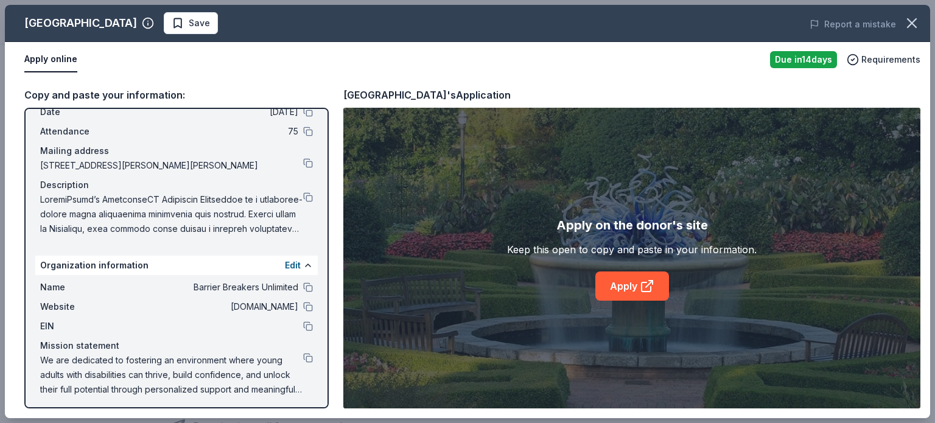
scroll to position [61, 0]
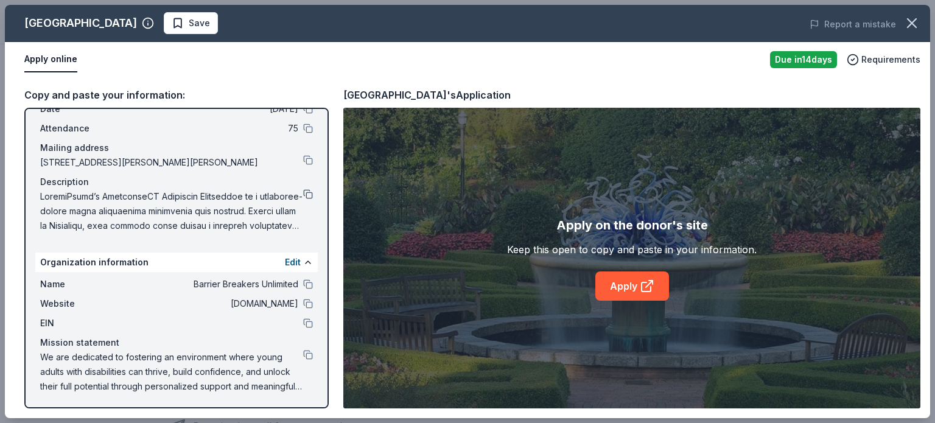
click at [303, 192] on button at bounding box center [308, 194] width 10 height 10
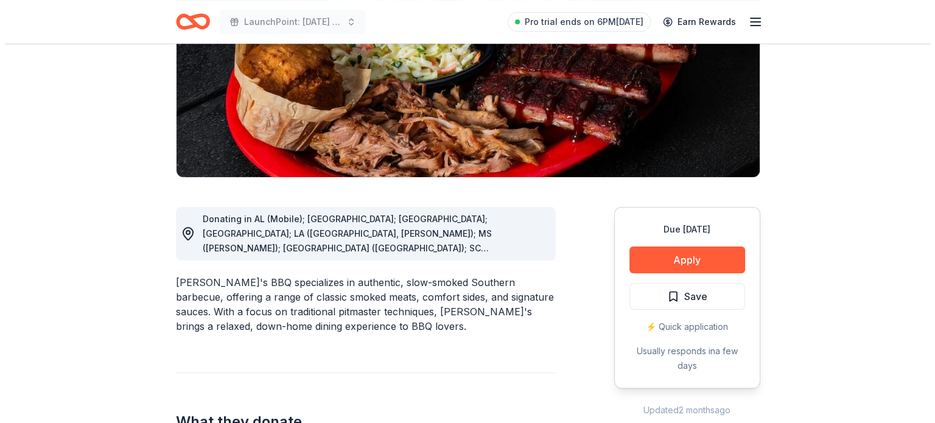
scroll to position [197, 0]
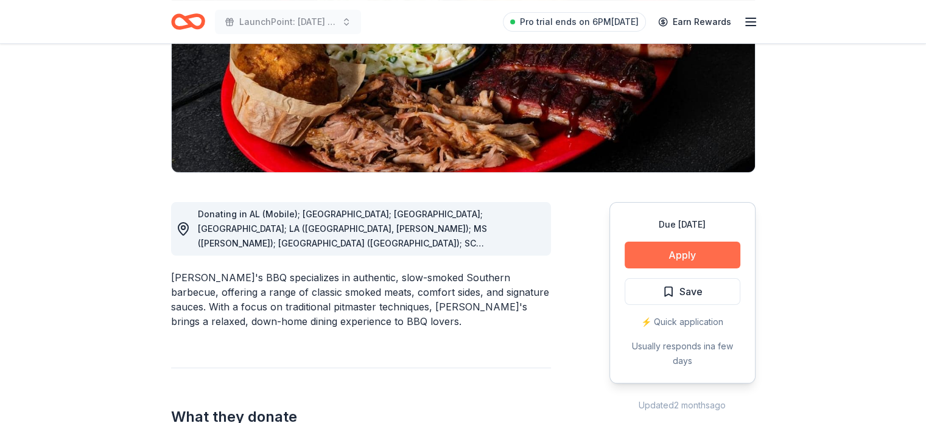
click at [684, 254] on button "Apply" at bounding box center [683, 255] width 116 height 27
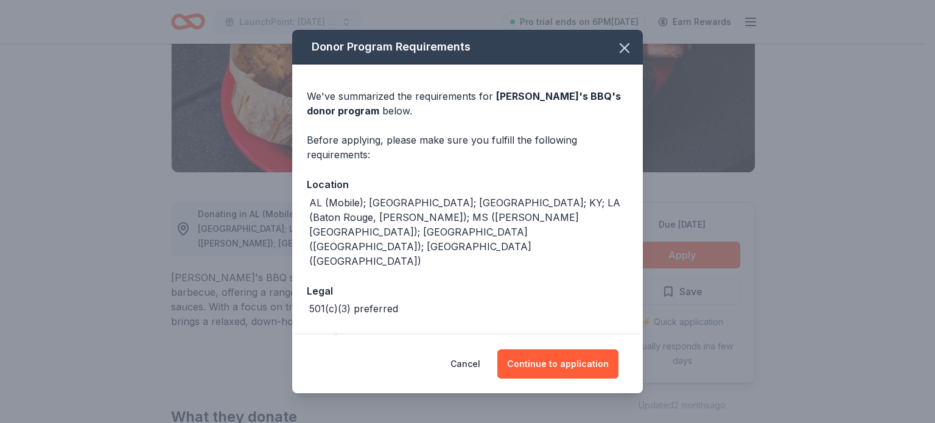
scroll to position [1, 0]
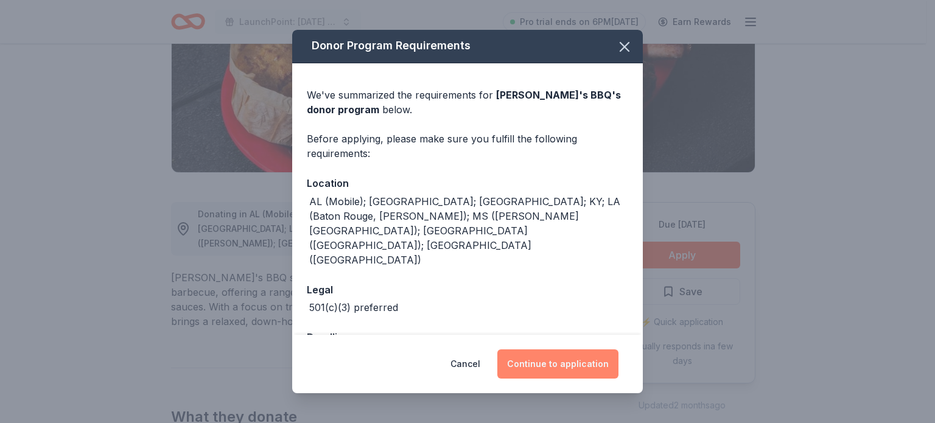
click at [555, 357] on button "Continue to application" at bounding box center [557, 363] width 121 height 29
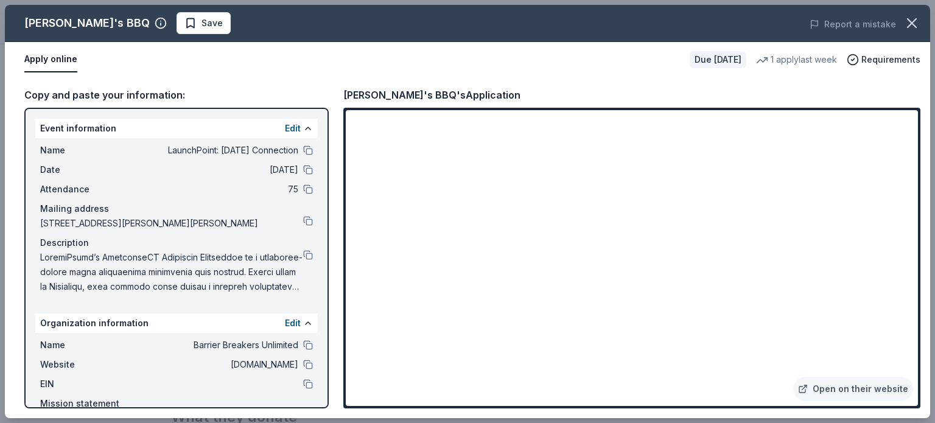
drag, startPoint x: 931, startPoint y: 127, endPoint x: 935, endPoint y: 153, distance: 26.4
click at [925, 153] on div "[PERSON_NAME]'s BBQ Save Report a mistake Apply online Due [DATE] 1 apply last …" at bounding box center [467, 211] width 935 height 423
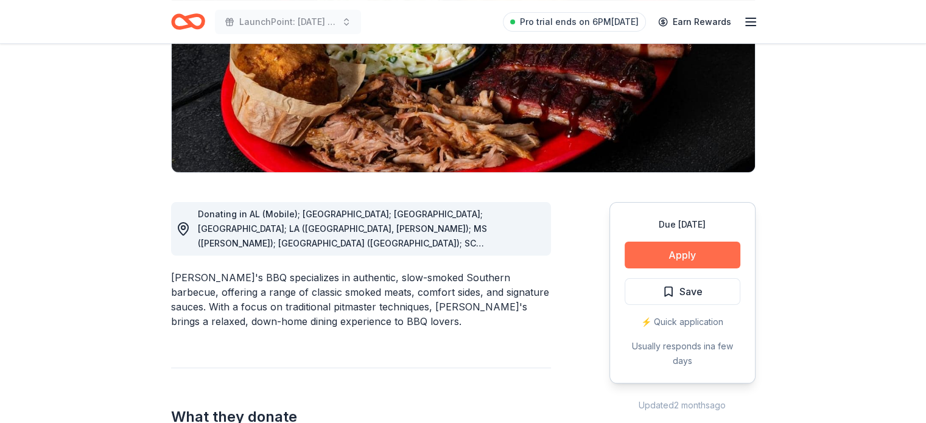
click at [687, 253] on button "Apply" at bounding box center [683, 255] width 116 height 27
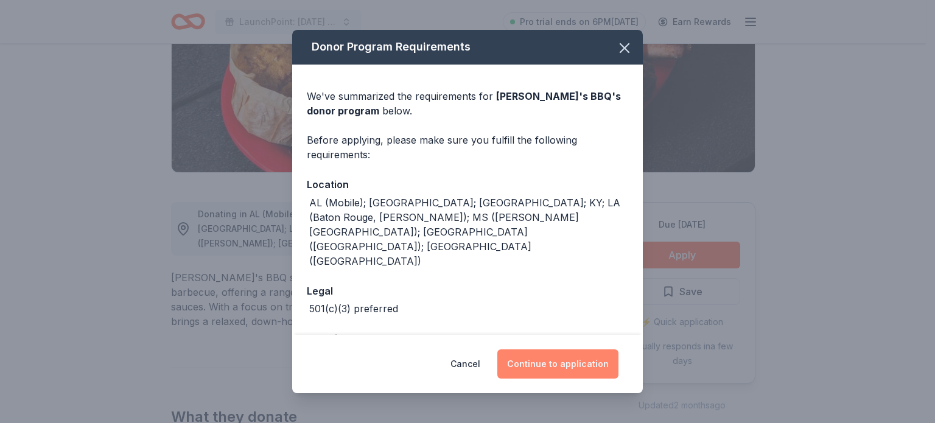
click at [552, 358] on button "Continue to application" at bounding box center [557, 363] width 121 height 29
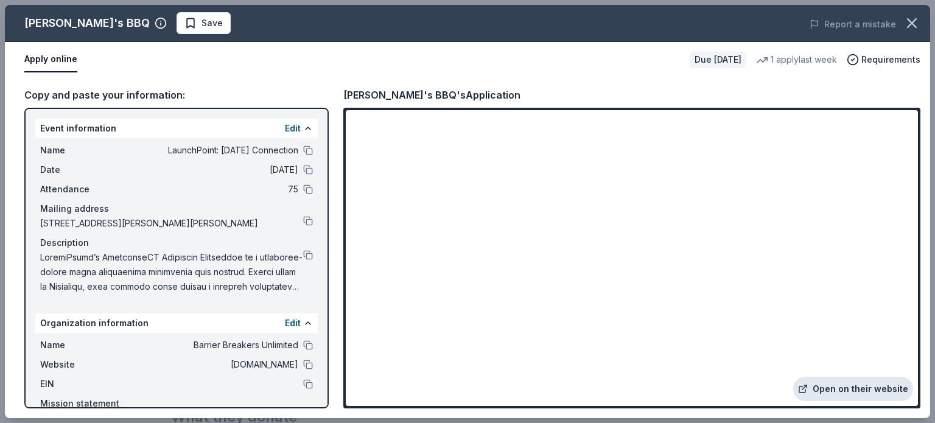
click at [846, 389] on link "Open on their website" at bounding box center [853, 389] width 120 height 24
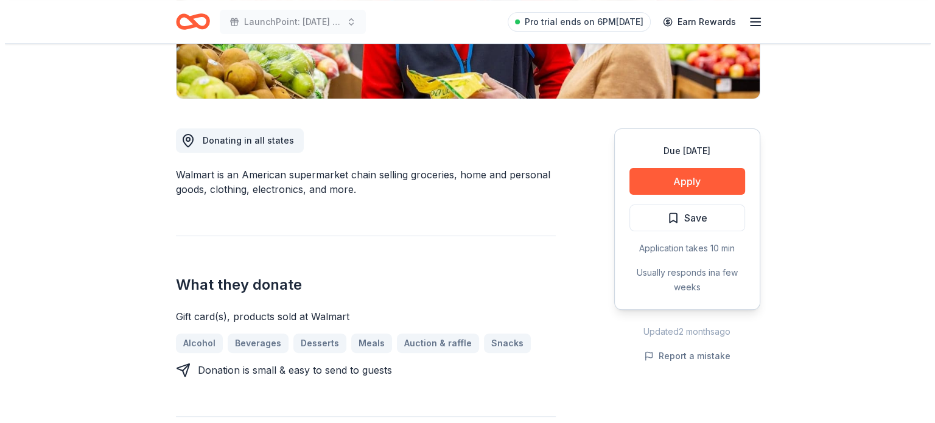
scroll to position [282, 0]
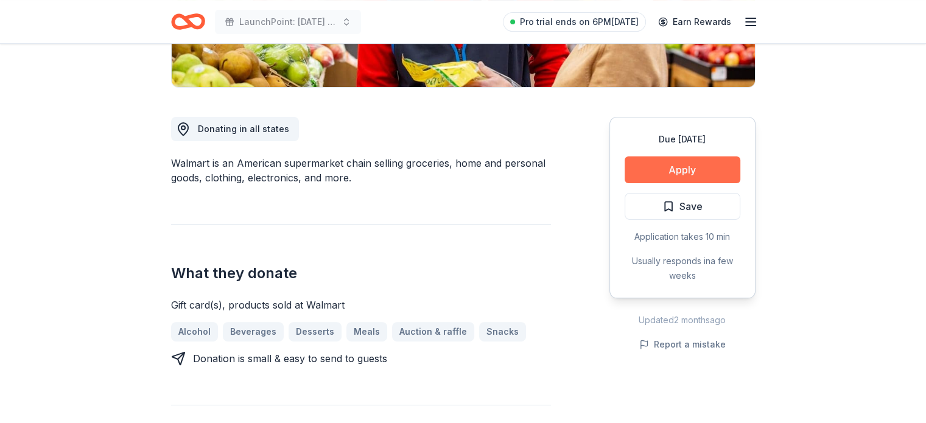
click at [660, 170] on button "Apply" at bounding box center [683, 169] width 116 height 27
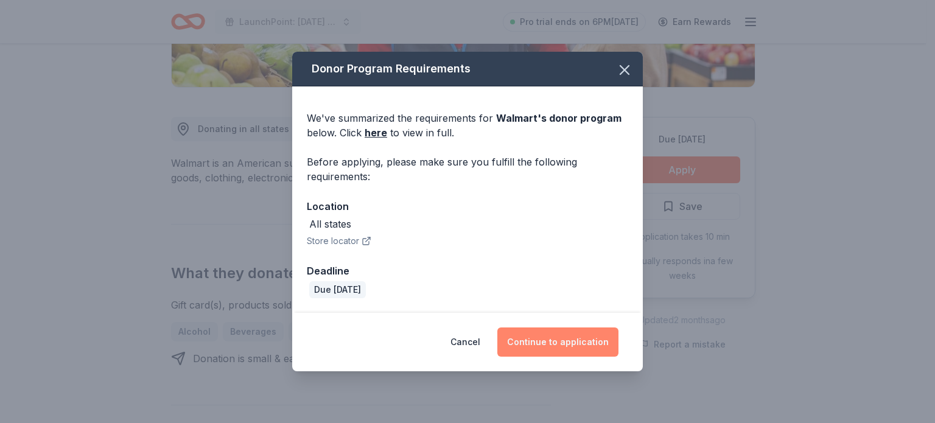
click at [541, 343] on button "Continue to application" at bounding box center [557, 342] width 121 height 29
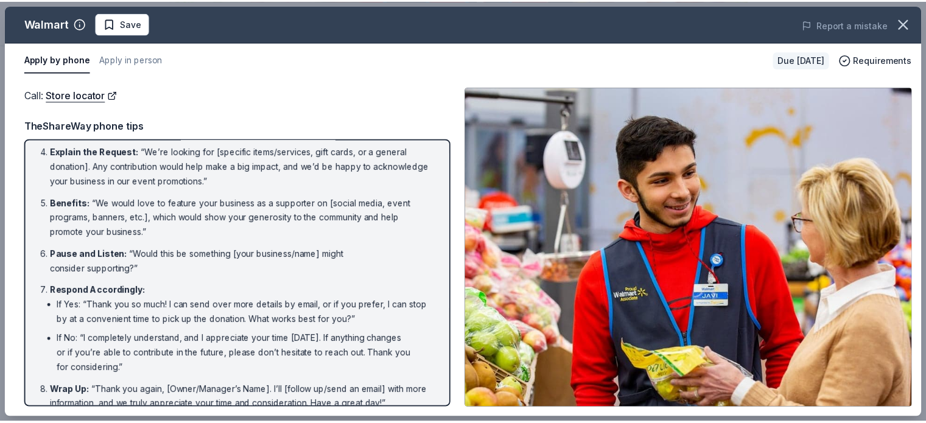
scroll to position [158, 0]
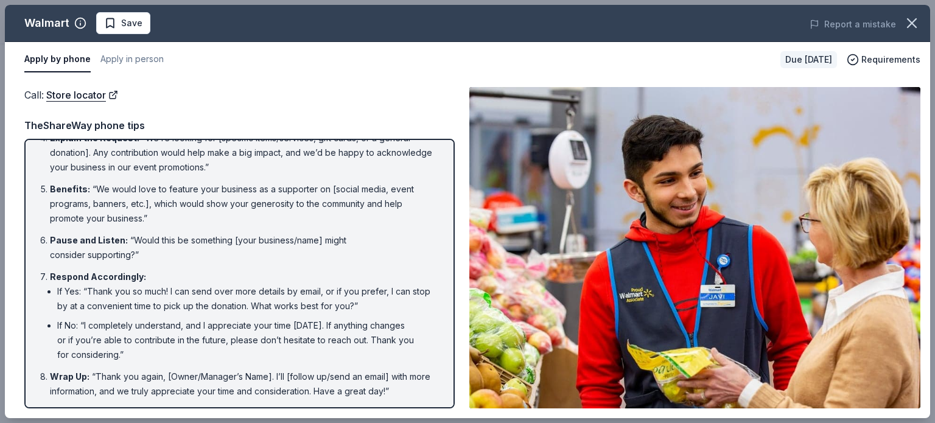
click at [925, 84] on div "Call : Store locator Call : Store locator TheShareWay phone tips Introduction :…" at bounding box center [467, 247] width 925 height 341
click at [901, 29] on button "button" at bounding box center [912, 23] width 27 height 27
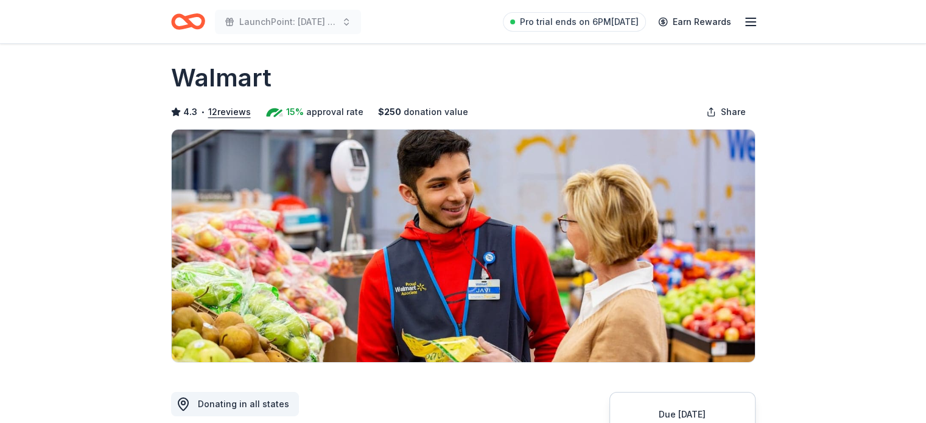
scroll to position [0, 0]
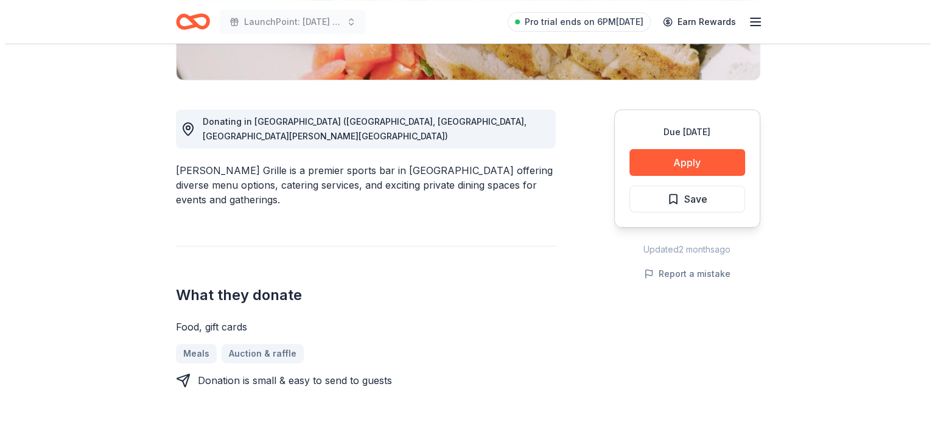
scroll to position [292, 0]
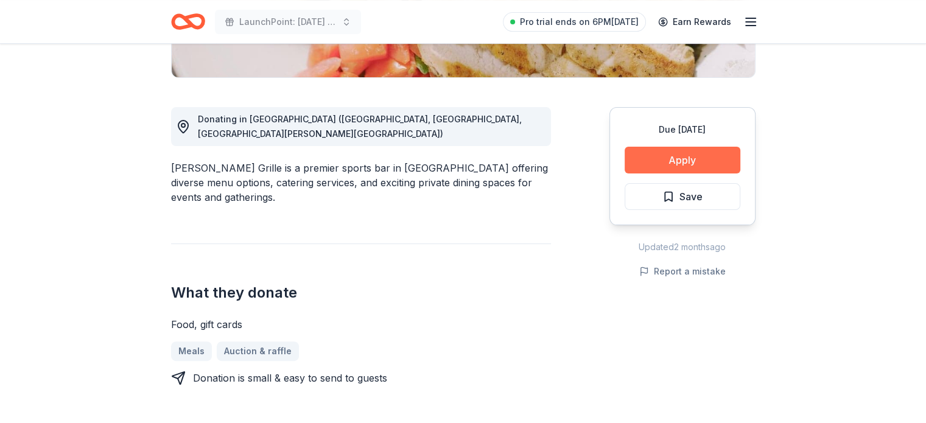
click at [671, 154] on button "Apply" at bounding box center [683, 160] width 116 height 27
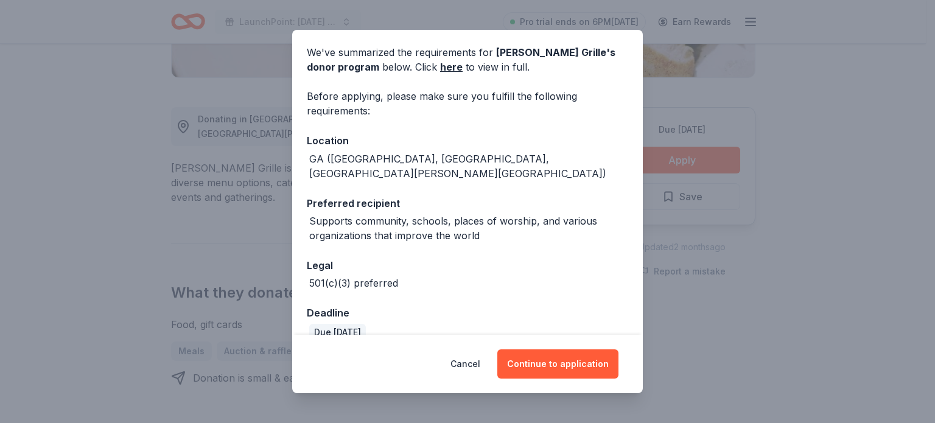
scroll to position [49, 0]
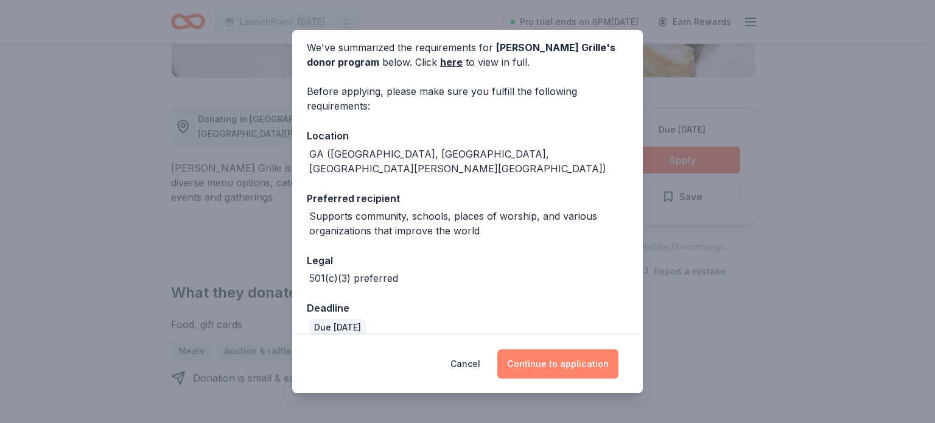
click at [551, 363] on button "Continue to application" at bounding box center [557, 363] width 121 height 29
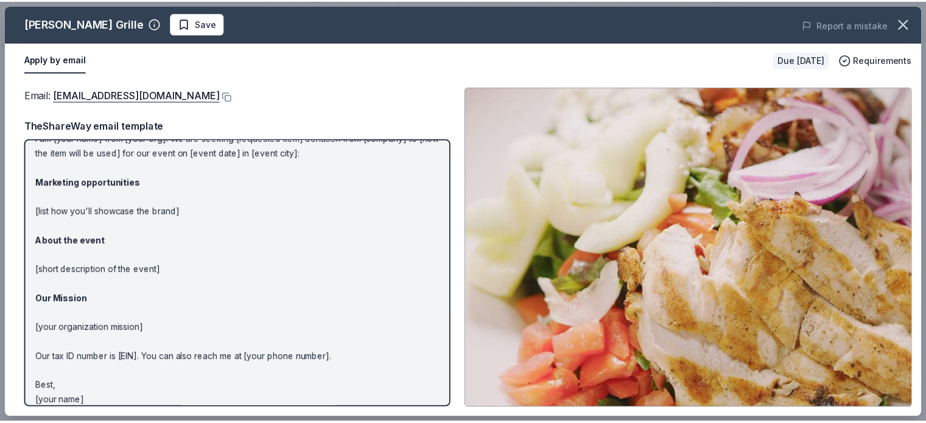
scroll to position [58, 0]
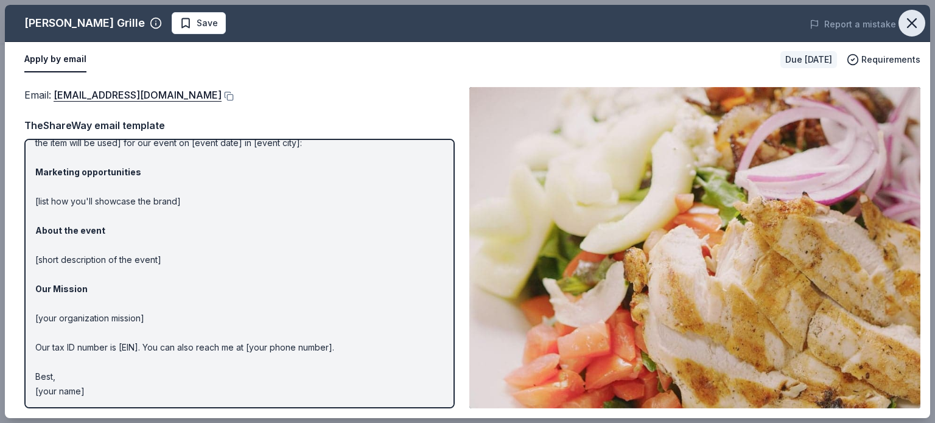
click at [916, 24] on icon "button" at bounding box center [911, 23] width 17 height 17
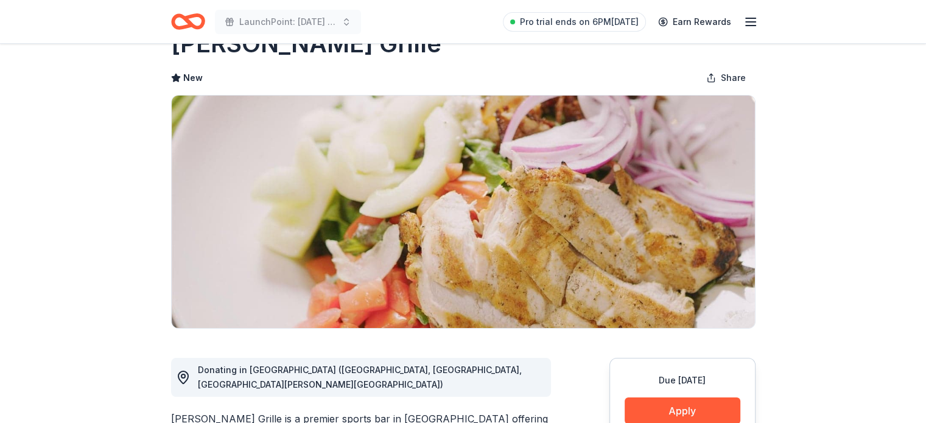
scroll to position [0, 0]
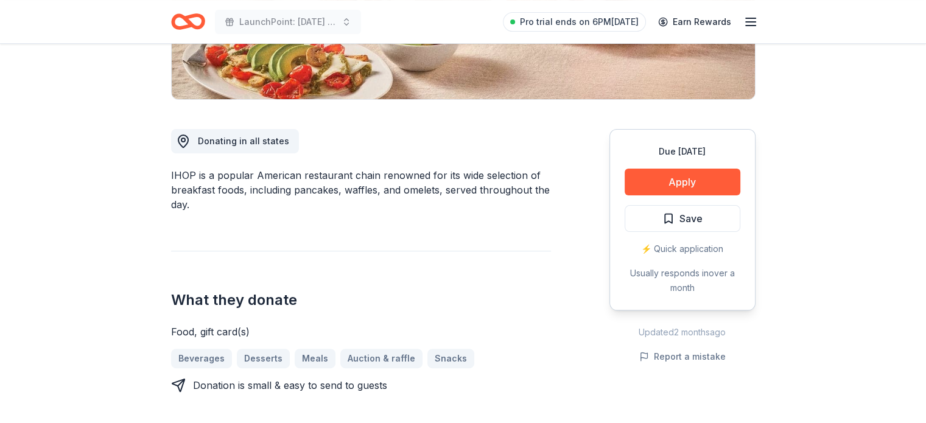
scroll to position [273, 0]
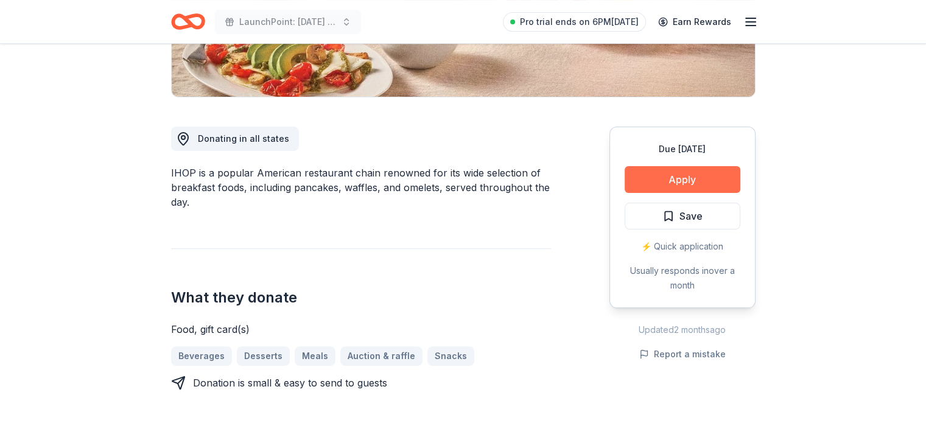
click at [682, 177] on button "Apply" at bounding box center [683, 179] width 116 height 27
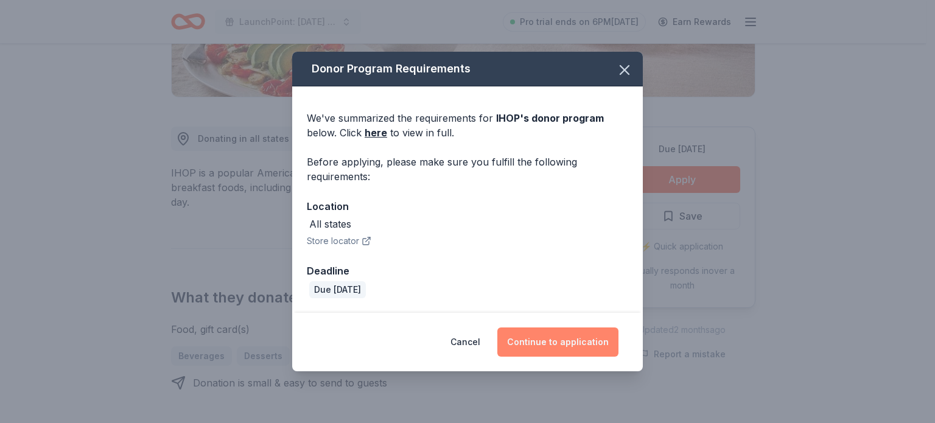
click at [565, 345] on button "Continue to application" at bounding box center [557, 342] width 121 height 29
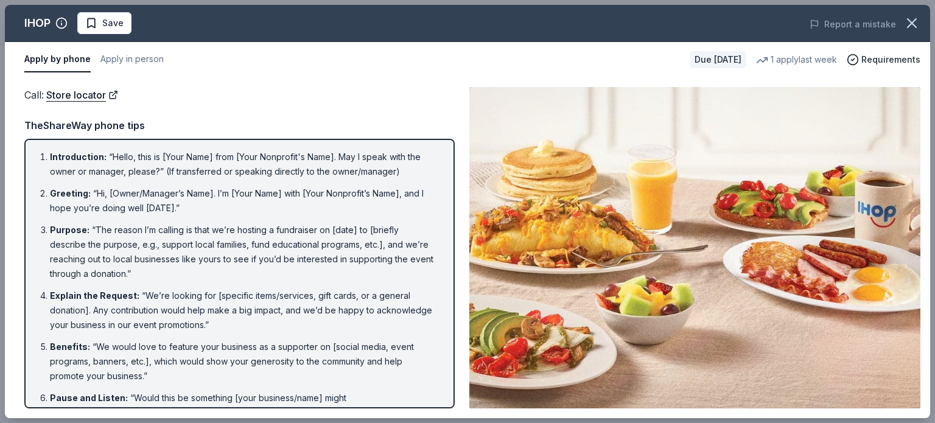
drag, startPoint x: 933, startPoint y: 75, endPoint x: 935, endPoint y: 117, distance: 42.0
click at [925, 117] on div "IHOP Save Report a mistake Apply by phone Apply in person Due [DATE] 1 apply la…" at bounding box center [467, 211] width 935 height 423
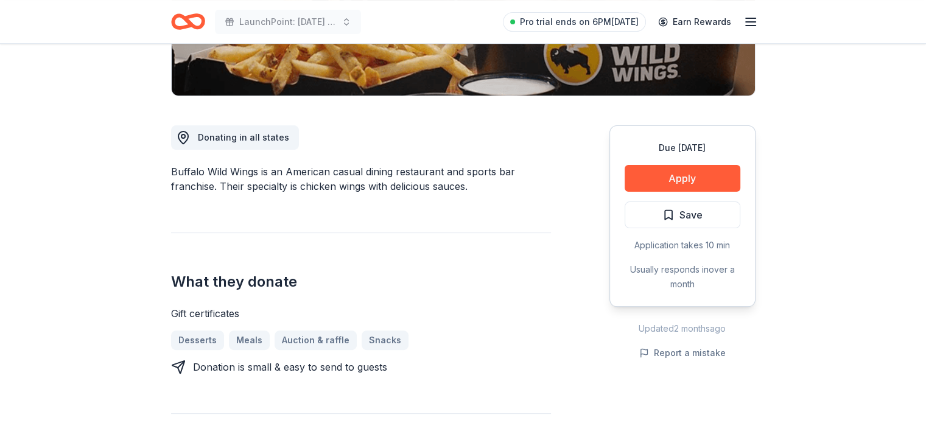
scroll to position [301, 0]
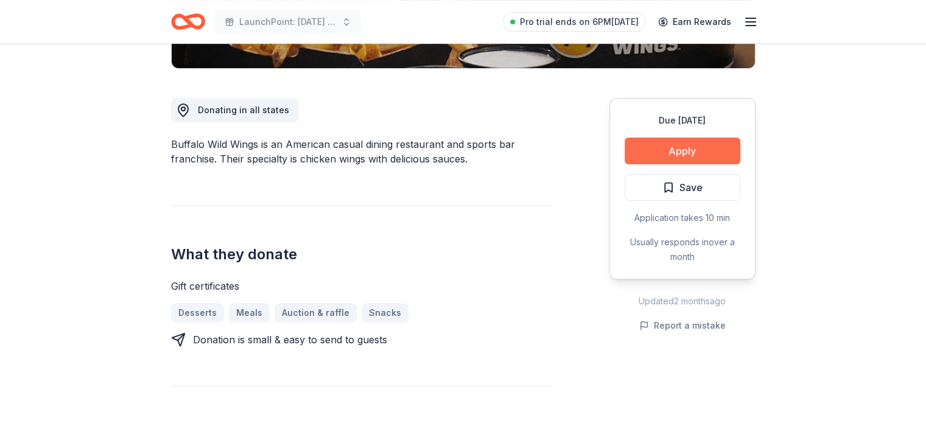
click at [665, 143] on button "Apply" at bounding box center [683, 151] width 116 height 27
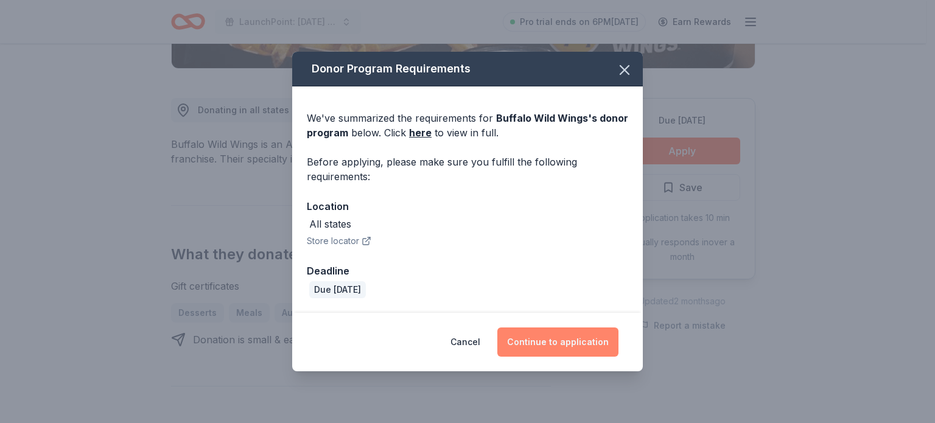
click at [580, 343] on button "Continue to application" at bounding box center [557, 342] width 121 height 29
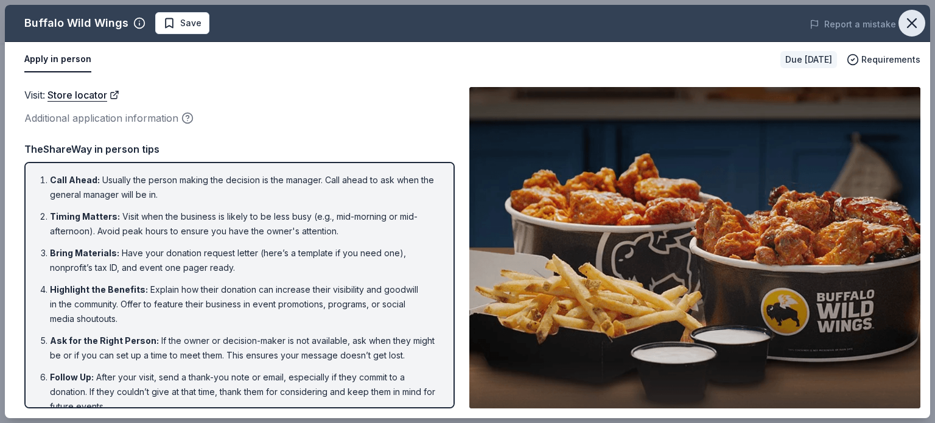
click at [913, 18] on icon "button" at bounding box center [911, 23] width 17 height 17
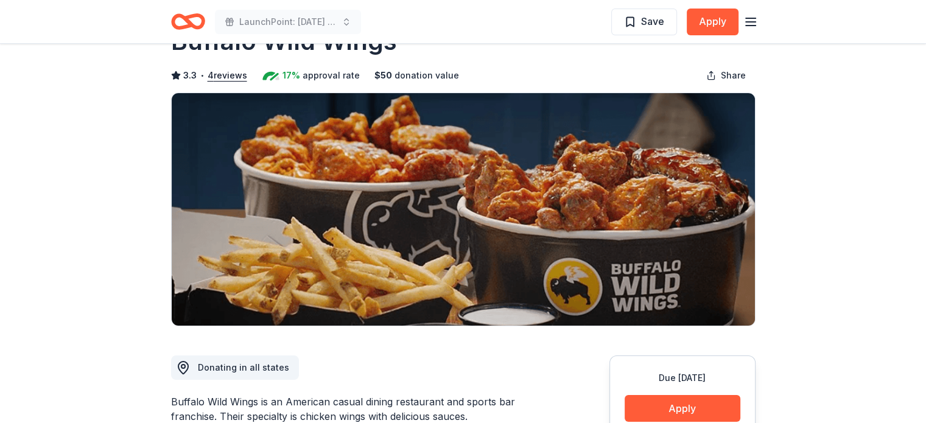
scroll to position [0, 0]
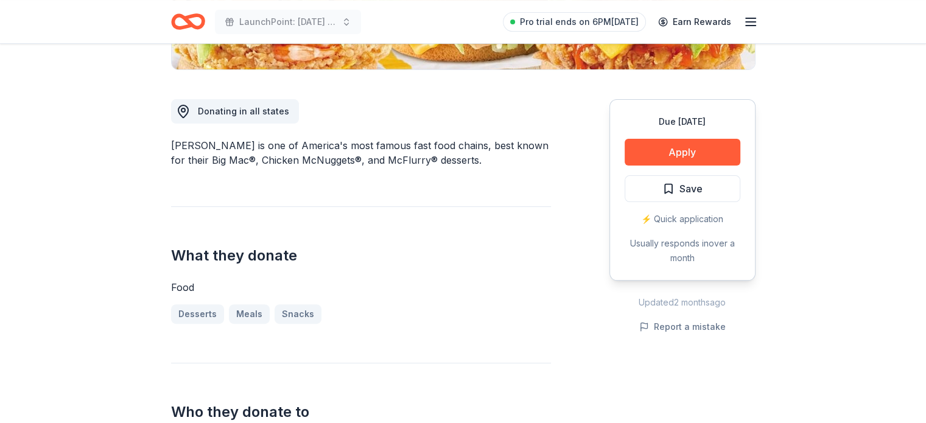
scroll to position [302, 0]
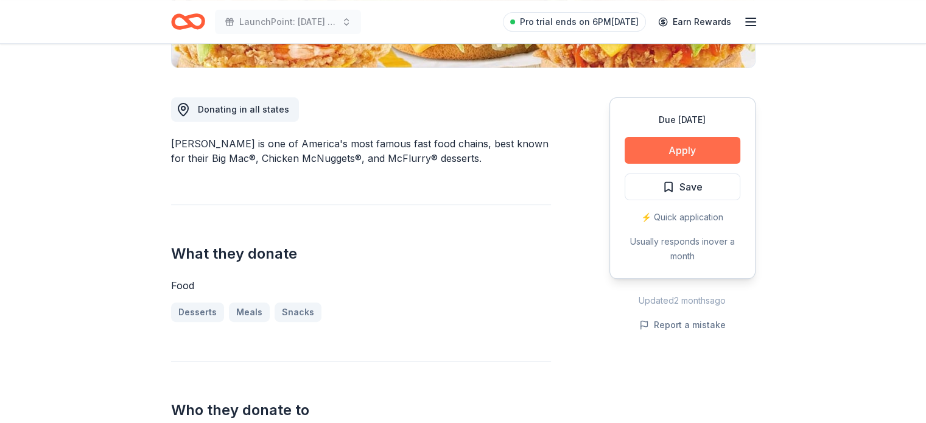
click at [687, 153] on button "Apply" at bounding box center [683, 150] width 116 height 27
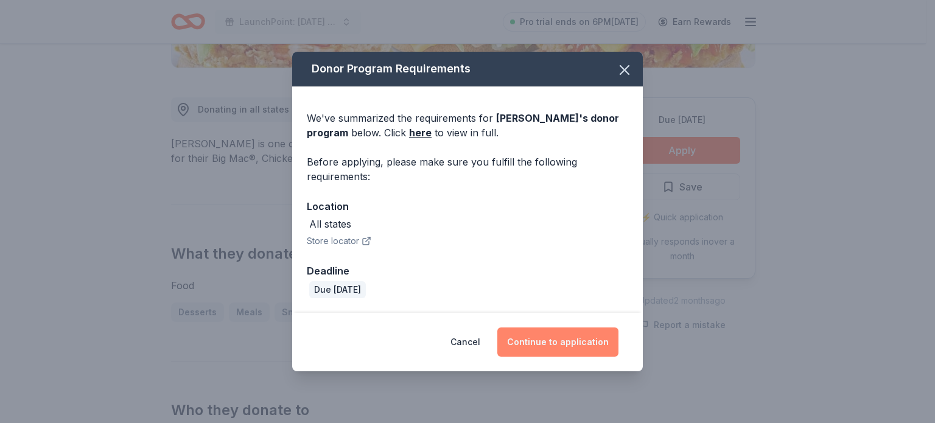
click at [558, 344] on button "Continue to application" at bounding box center [557, 342] width 121 height 29
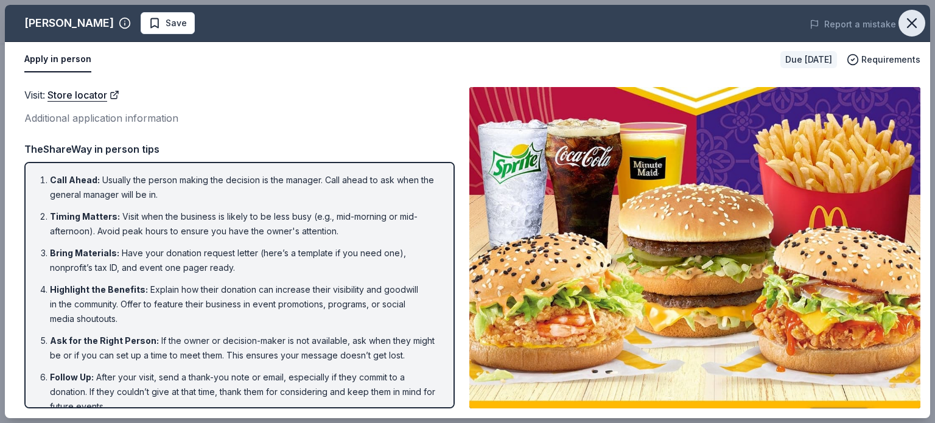
click at [911, 21] on icon "button" at bounding box center [911, 23] width 17 height 17
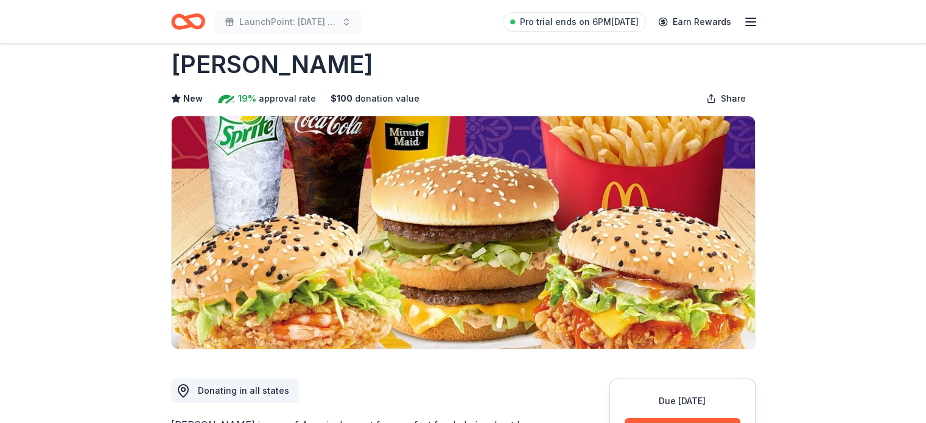
scroll to position [0, 0]
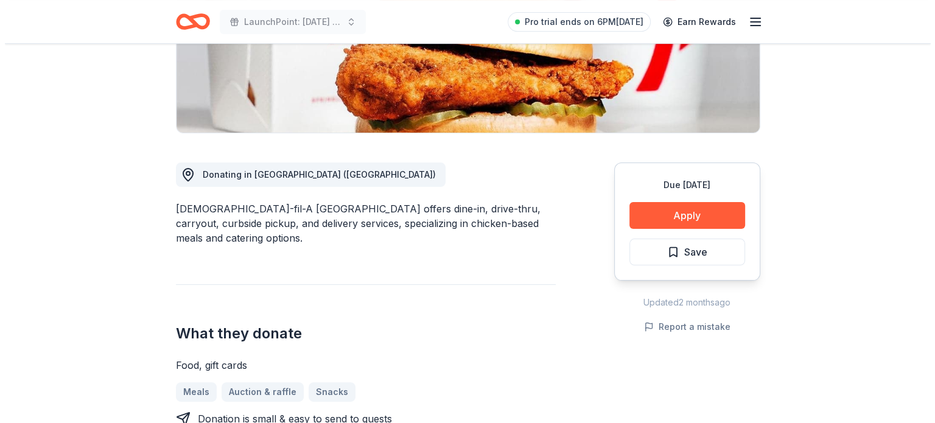
scroll to position [273, 0]
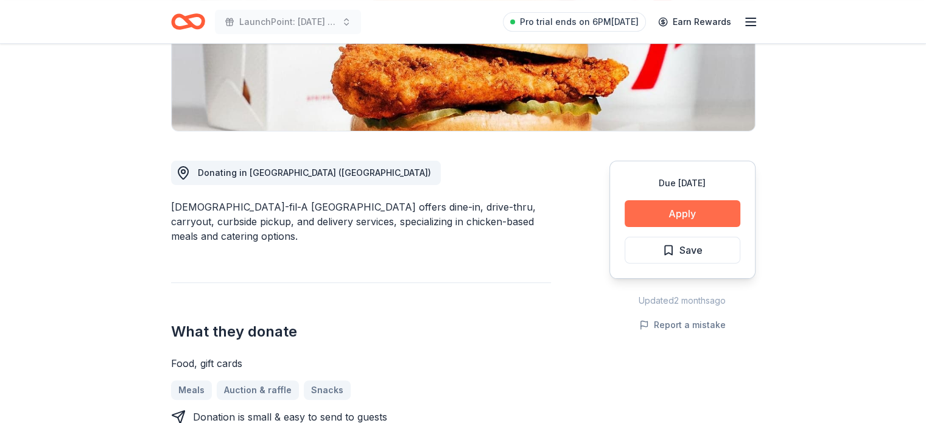
click at [682, 200] on button "Apply" at bounding box center [683, 213] width 116 height 27
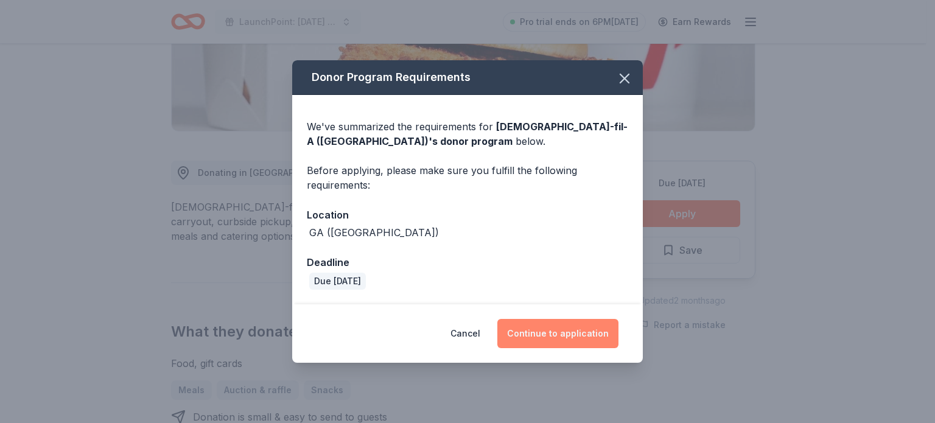
click at [543, 329] on button "Continue to application" at bounding box center [557, 333] width 121 height 29
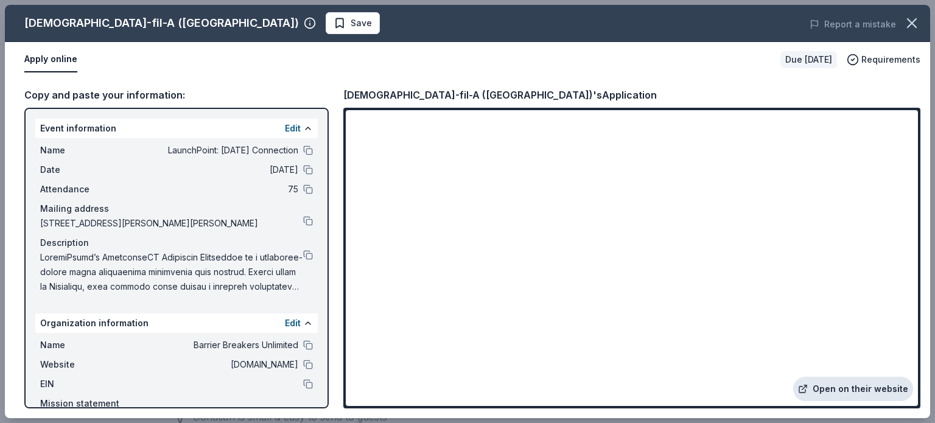
click at [852, 391] on link "Open on their website" at bounding box center [853, 389] width 120 height 24
click at [303, 253] on button at bounding box center [308, 255] width 10 height 10
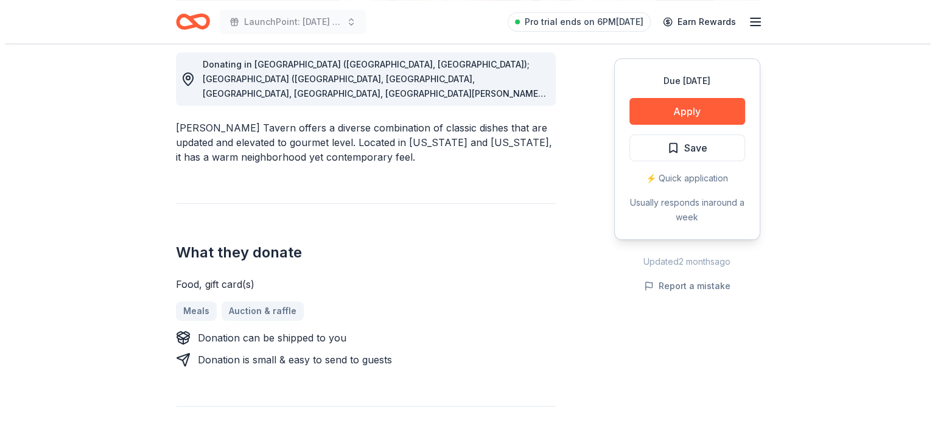
scroll to position [357, 0]
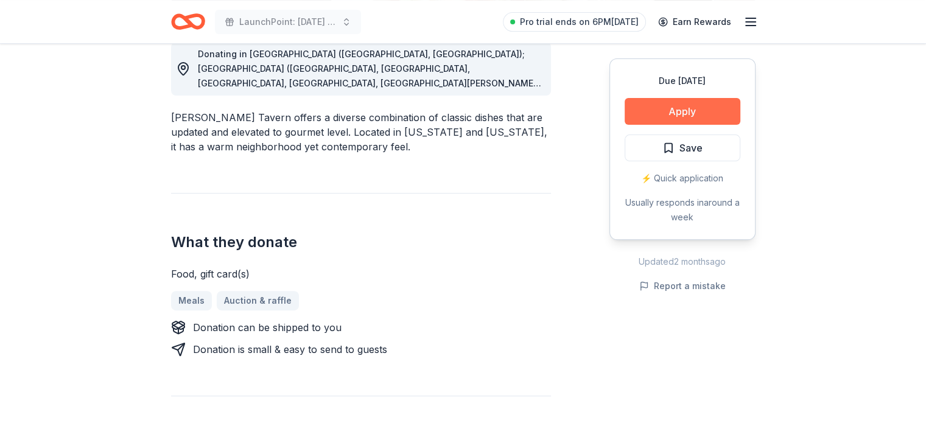
click at [675, 117] on button "Apply" at bounding box center [683, 111] width 116 height 27
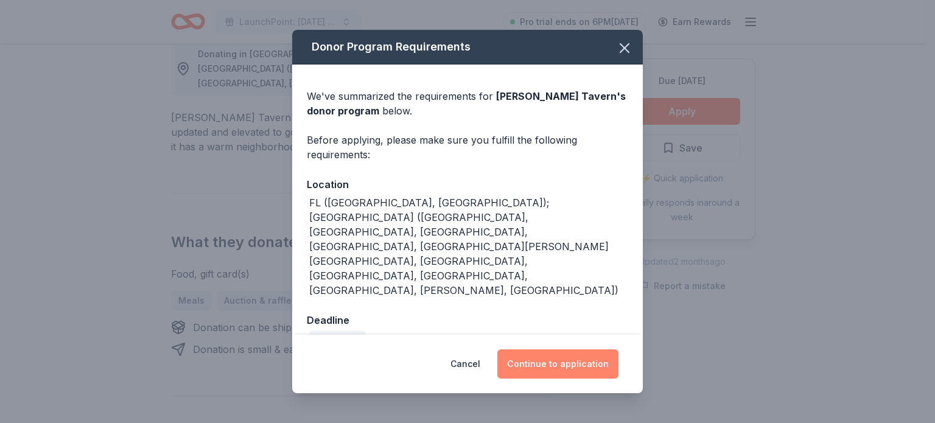
click at [550, 349] on button "Continue to application" at bounding box center [557, 363] width 121 height 29
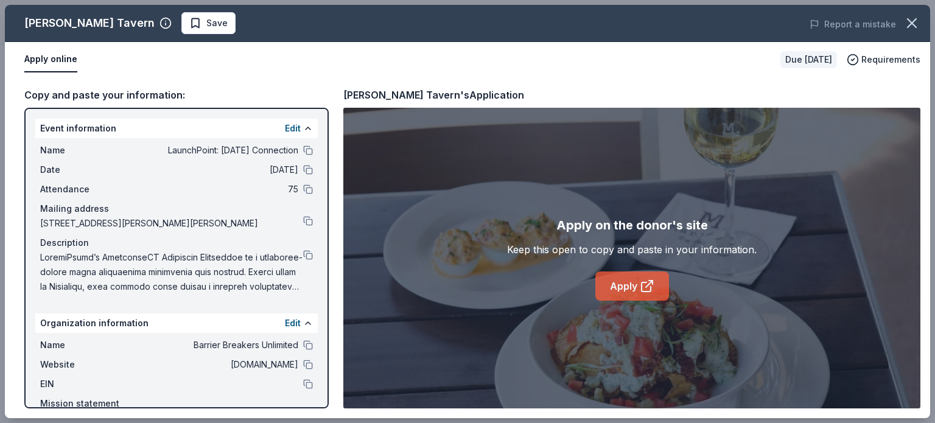
click at [632, 290] on link "Apply" at bounding box center [632, 286] width 74 height 29
click at [303, 255] on button at bounding box center [308, 255] width 10 height 10
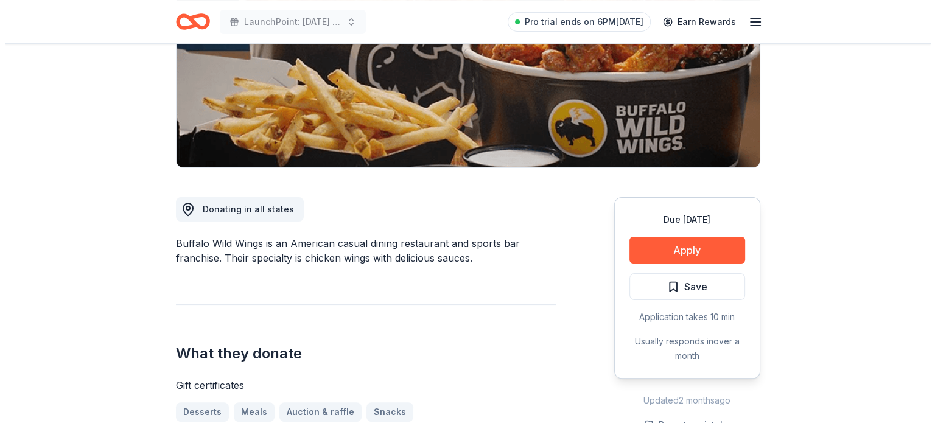
scroll to position [204, 0]
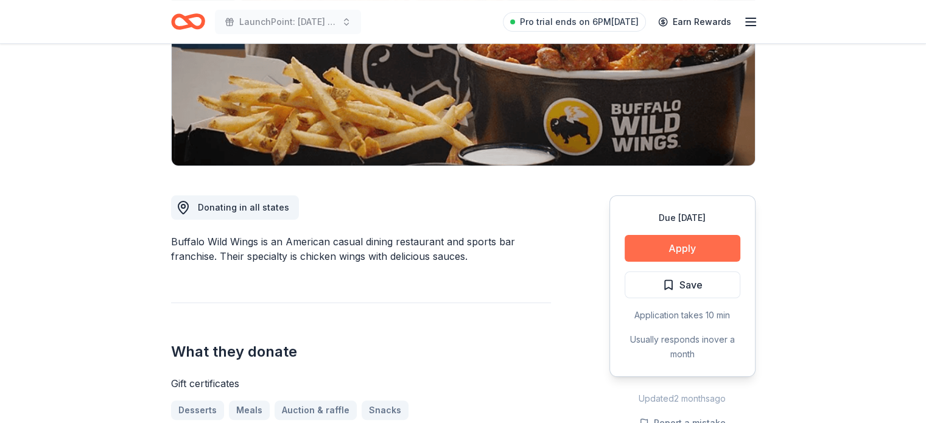
click at [696, 258] on button "Apply" at bounding box center [683, 248] width 116 height 27
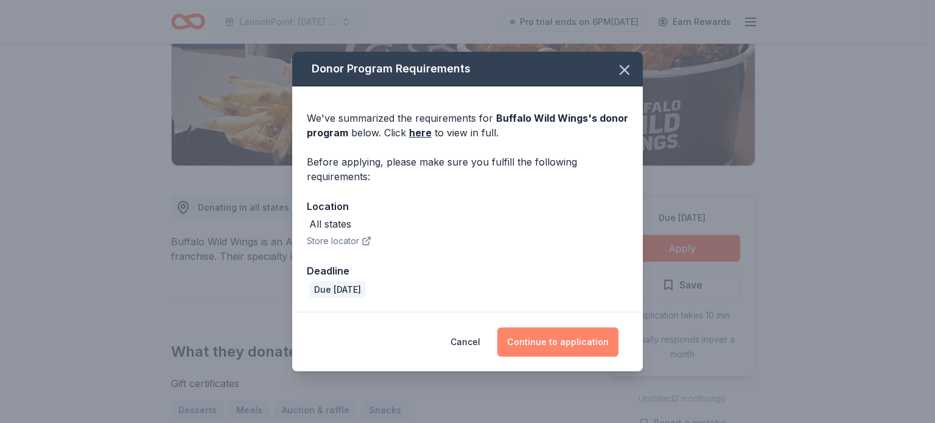
click at [516, 342] on button "Continue to application" at bounding box center [557, 342] width 121 height 29
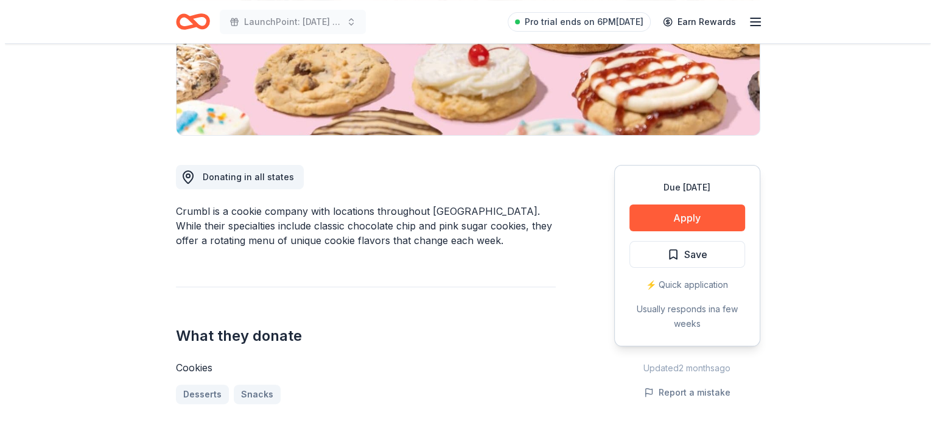
scroll to position [258, 0]
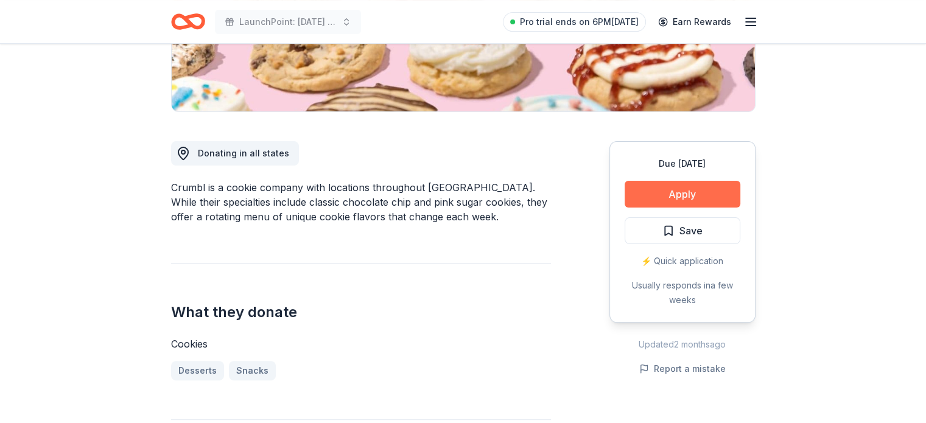
click at [672, 196] on button "Apply" at bounding box center [683, 194] width 116 height 27
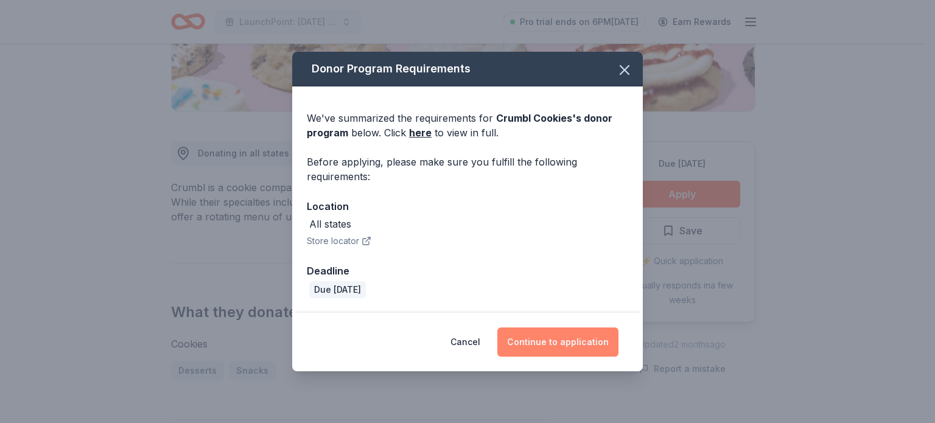
click at [531, 341] on button "Continue to application" at bounding box center [557, 342] width 121 height 29
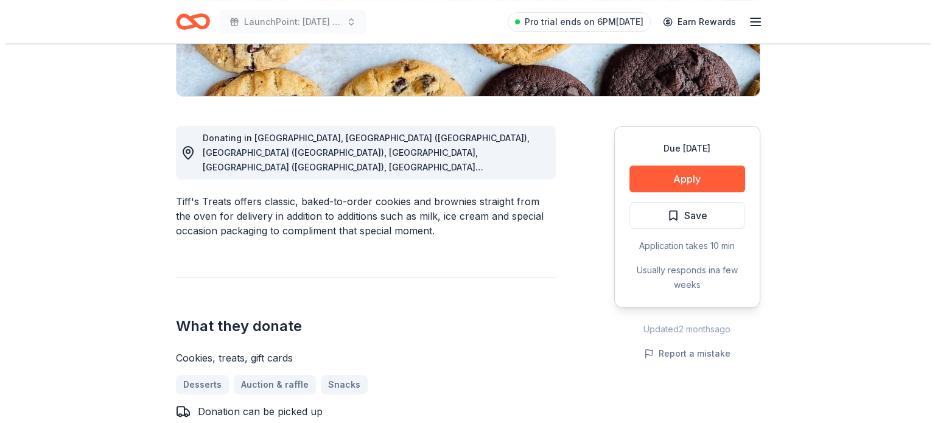
scroll to position [280, 0]
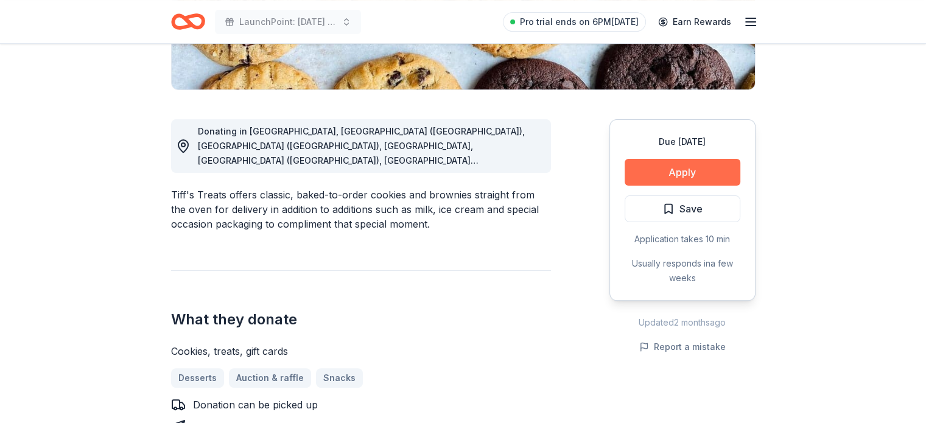
click at [665, 172] on button "Apply" at bounding box center [683, 172] width 116 height 27
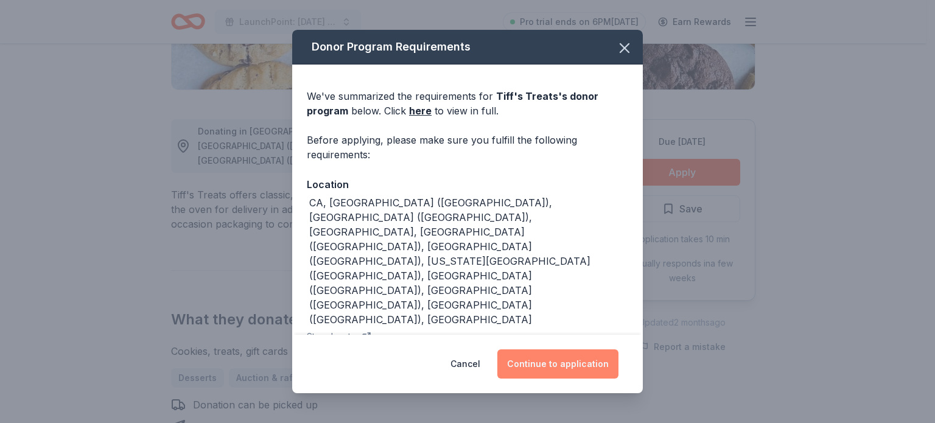
click at [560, 360] on button "Continue to application" at bounding box center [557, 363] width 121 height 29
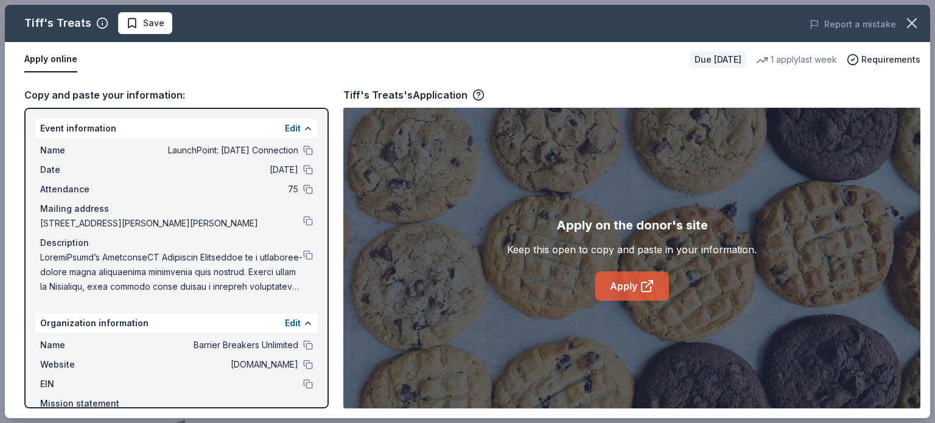
click at [618, 290] on link "Apply" at bounding box center [632, 286] width 74 height 29
click at [303, 254] on button at bounding box center [308, 255] width 10 height 10
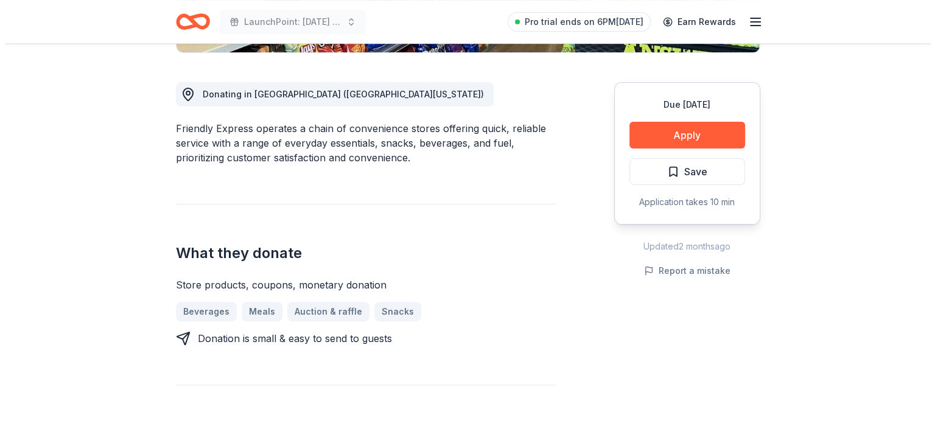
scroll to position [321, 0]
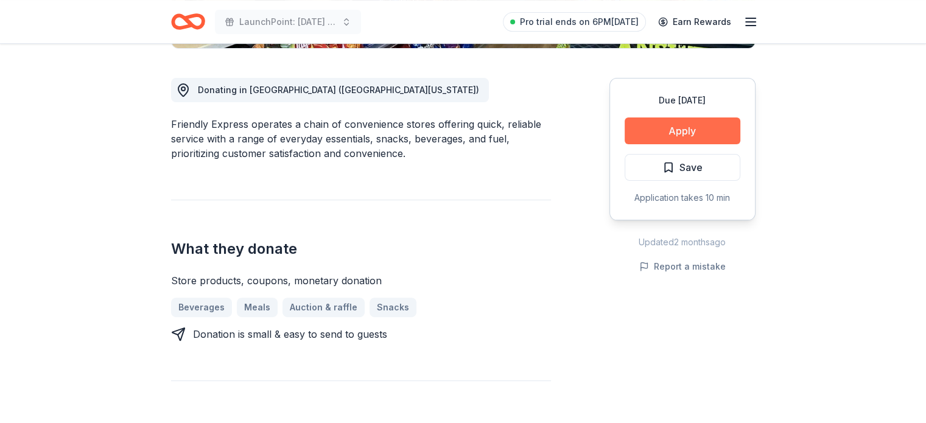
click at [703, 127] on button "Apply" at bounding box center [683, 131] width 116 height 27
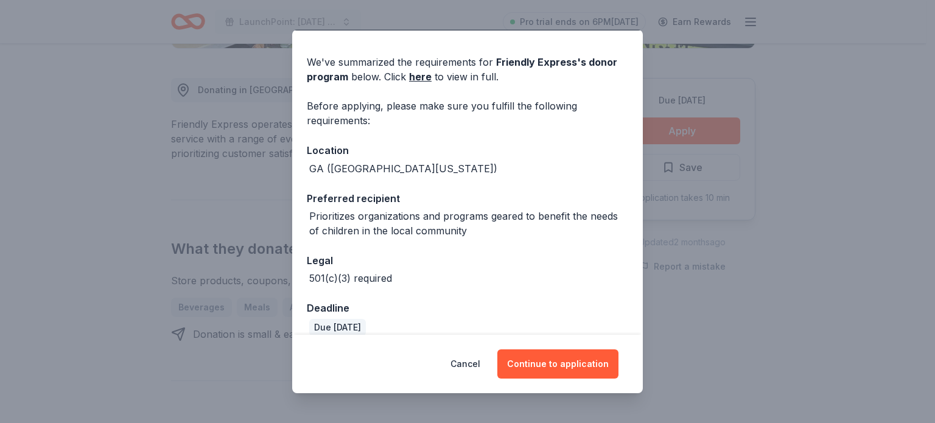
scroll to position [49, 0]
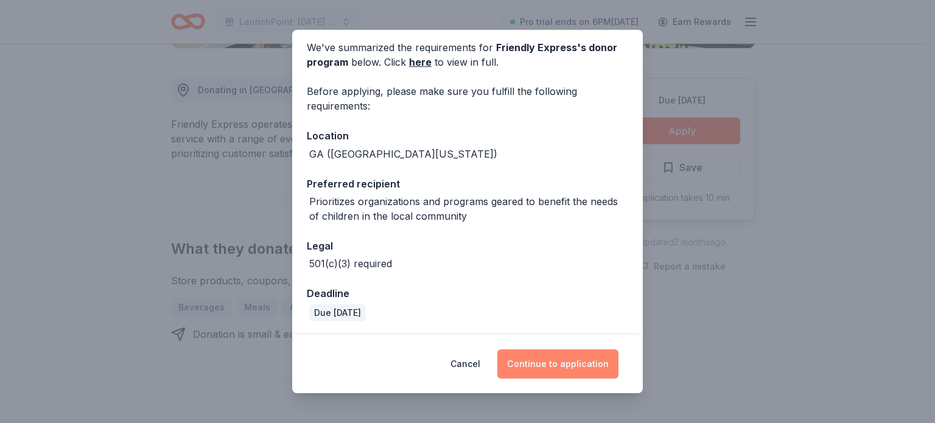
click at [567, 360] on button "Continue to application" at bounding box center [557, 363] width 121 height 29
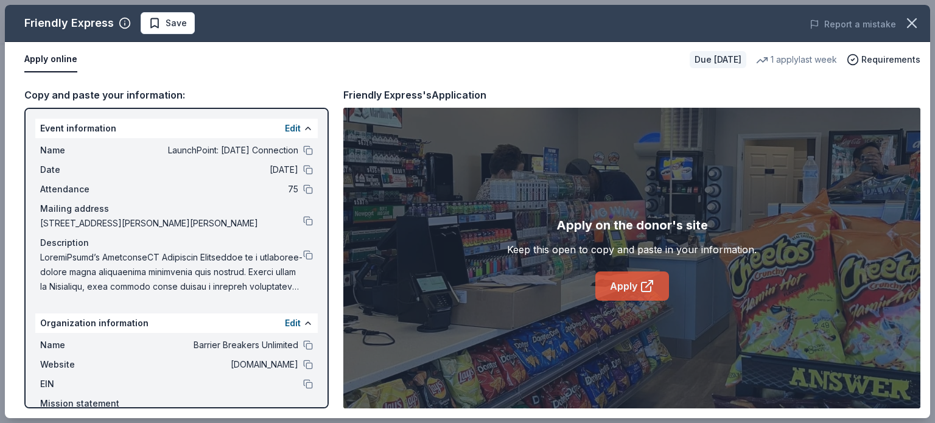
click at [648, 292] on icon at bounding box center [647, 286] width 15 height 15
click at [303, 254] on button at bounding box center [308, 255] width 10 height 10
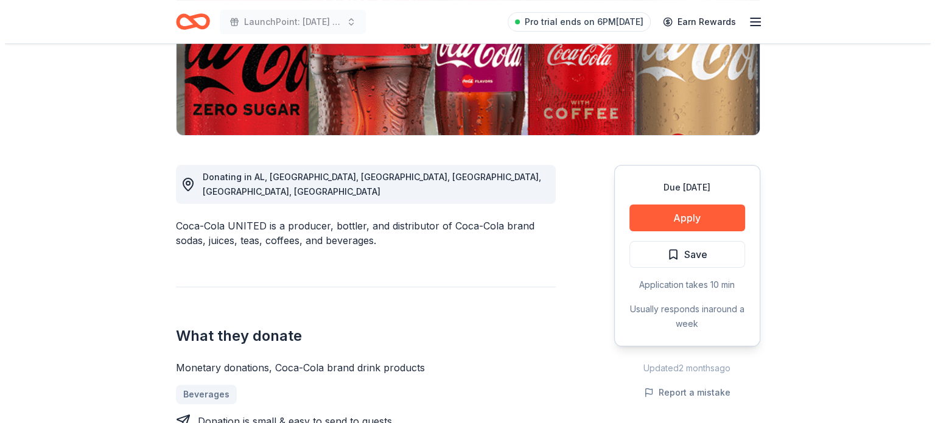
scroll to position [251, 0]
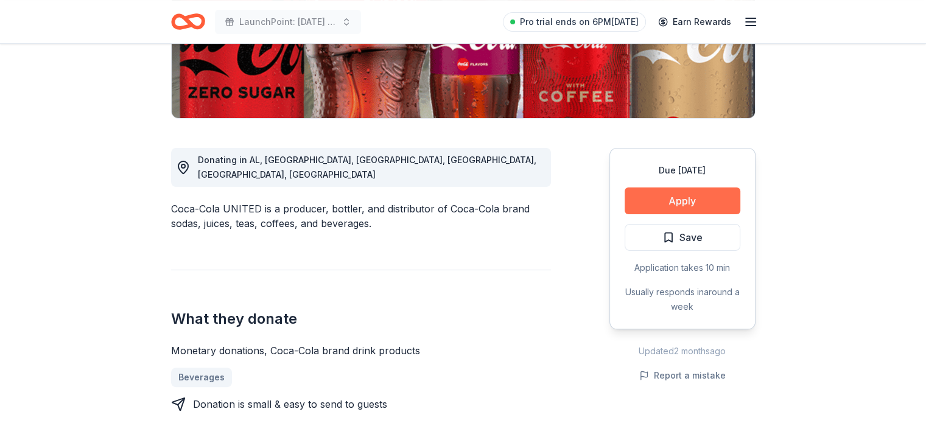
click at [665, 192] on button "Apply" at bounding box center [683, 201] width 116 height 27
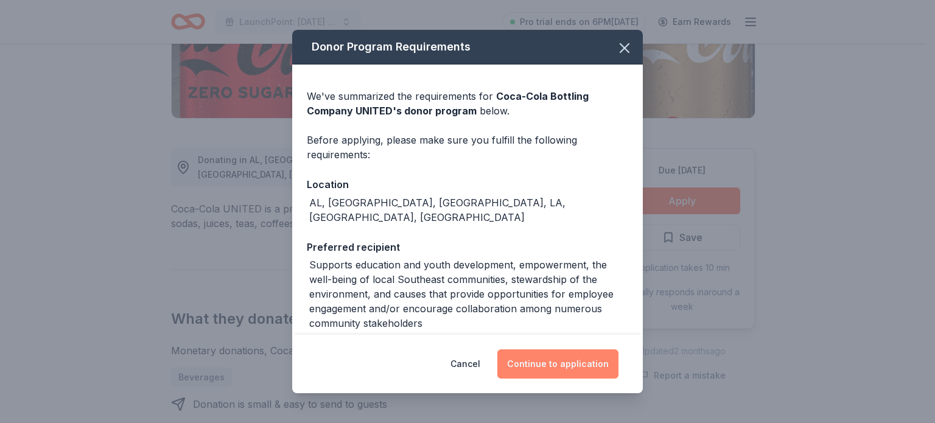
click at [555, 359] on button "Continue to application" at bounding box center [557, 363] width 121 height 29
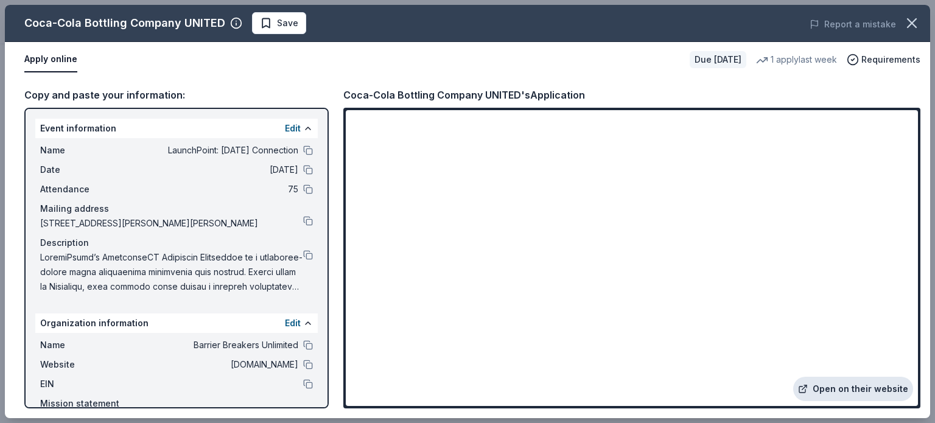
click at [851, 387] on link "Open on their website" at bounding box center [853, 389] width 120 height 24
click at [303, 253] on button at bounding box center [308, 255] width 10 height 10
